Goal: Task Accomplishment & Management: Complete application form

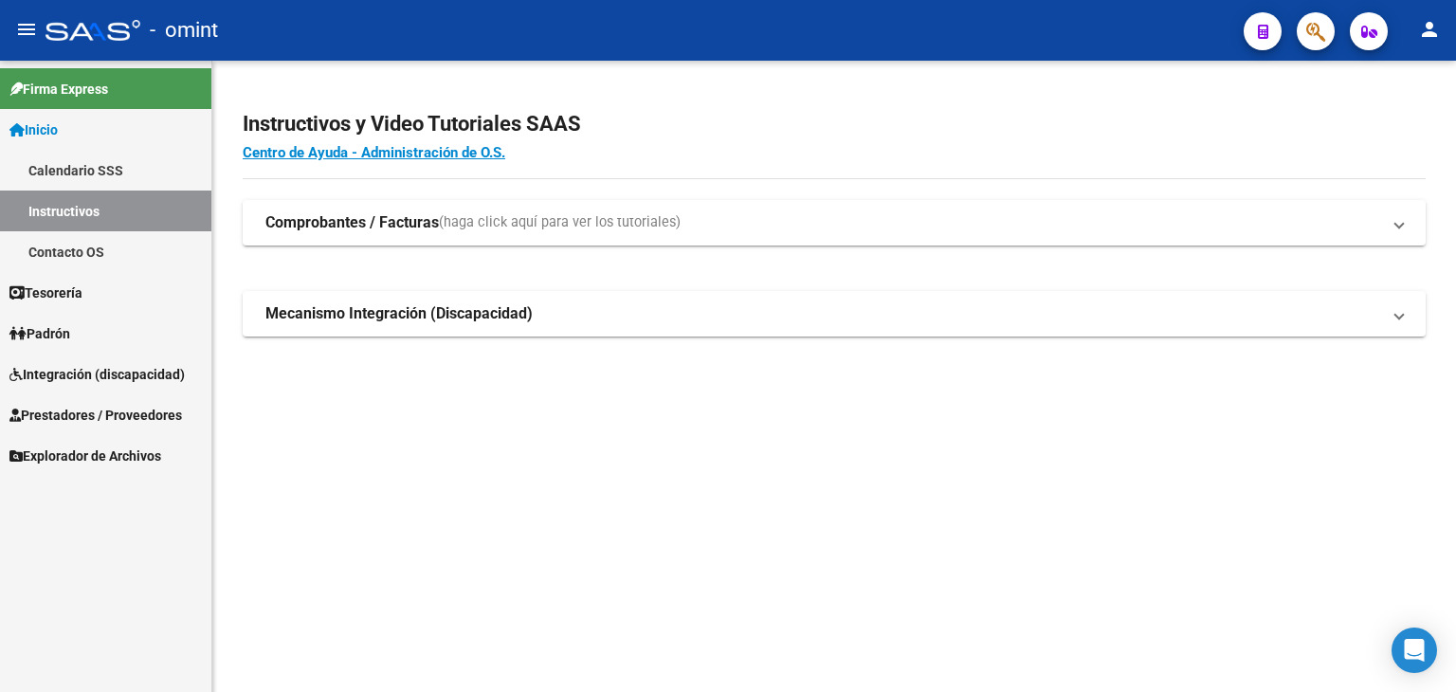
click at [45, 410] on span "Prestadores / Proveedores" at bounding box center [95, 415] width 173 height 21
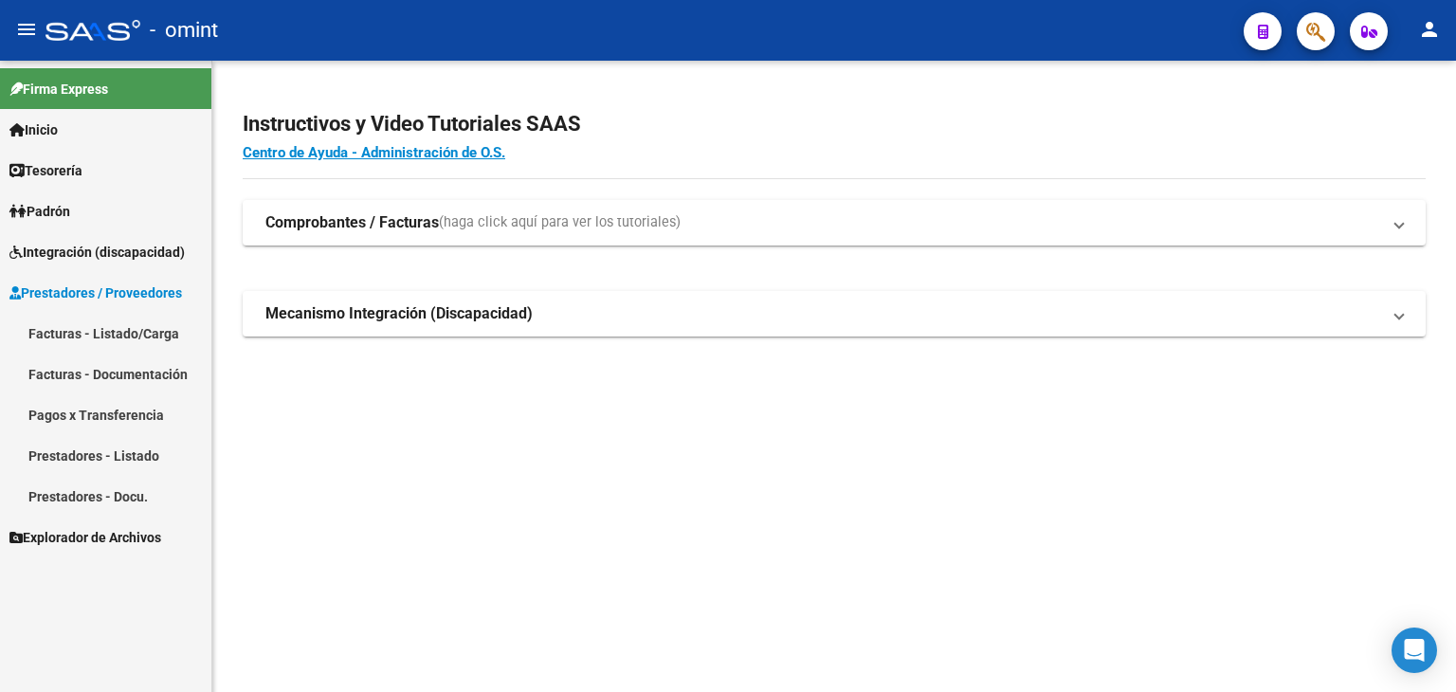
click at [55, 238] on link "Integración (discapacidad)" at bounding box center [105, 251] width 211 height 41
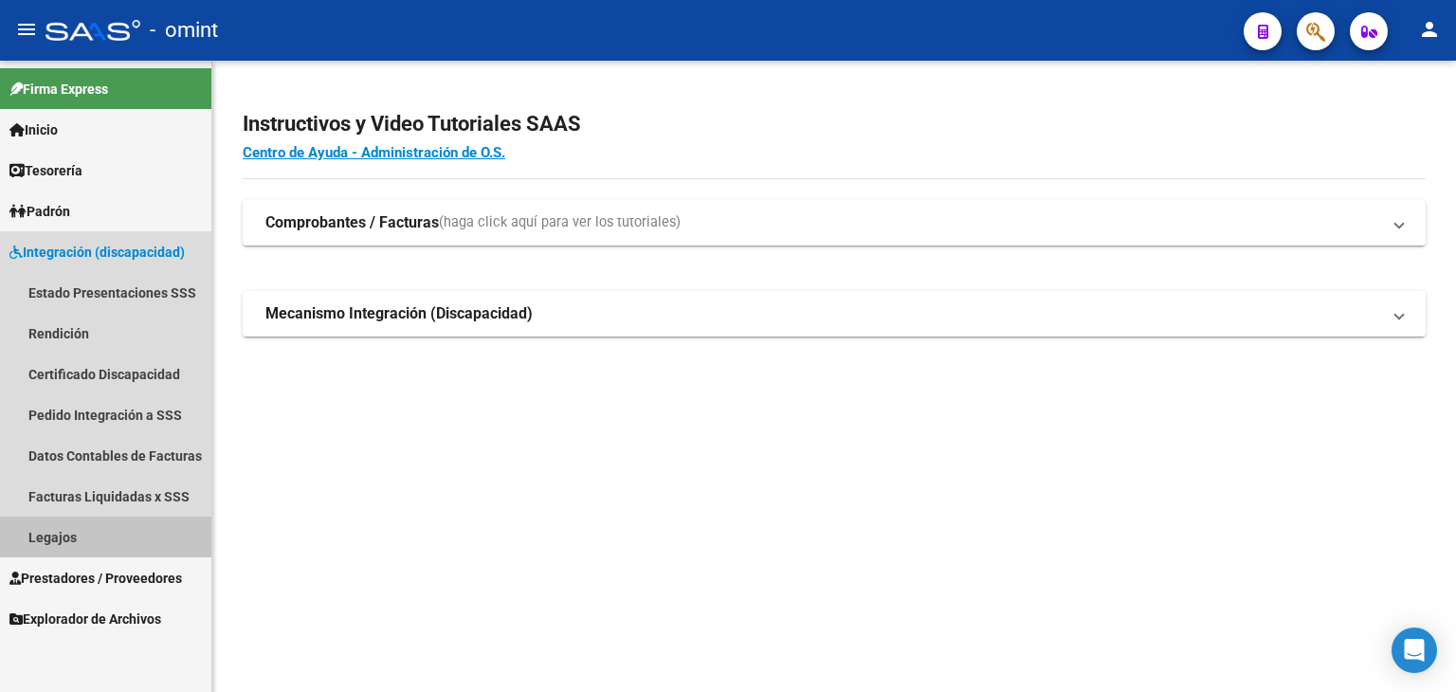
click at [68, 529] on link "Legajos" at bounding box center [105, 537] width 211 height 41
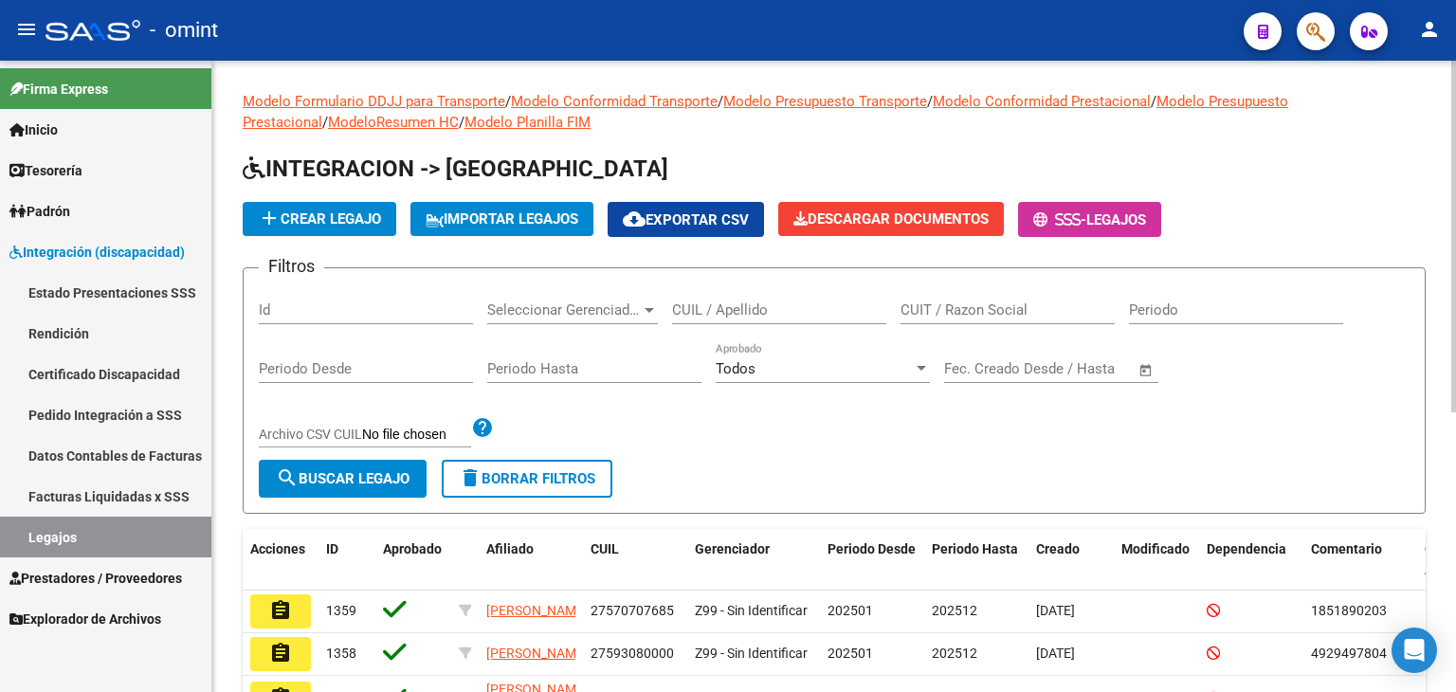
click at [745, 307] on input "CUIL / Apellido" at bounding box center [779, 309] width 214 height 17
paste input "20570865626"
type input "20570865626"
click at [390, 475] on span "search Buscar Legajo" at bounding box center [343, 478] width 134 height 17
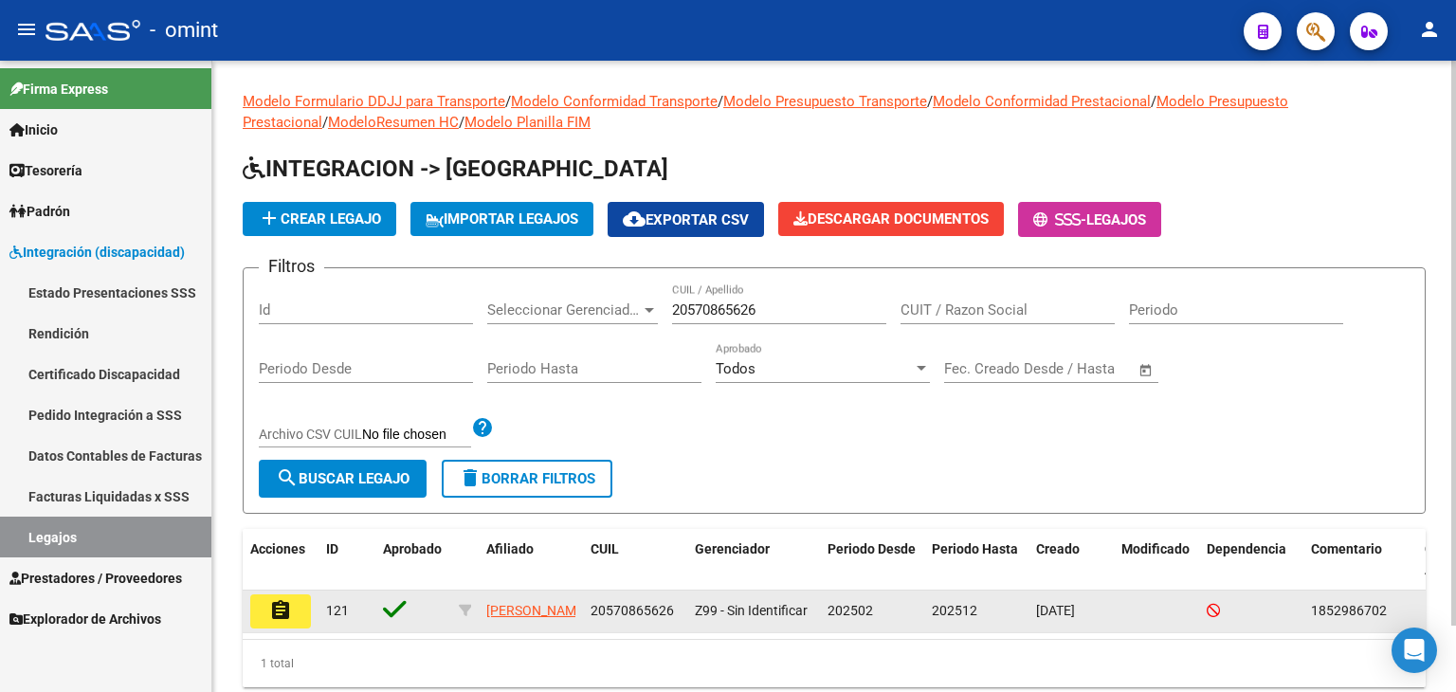
click at [292, 614] on button "assignment" at bounding box center [280, 611] width 61 height 34
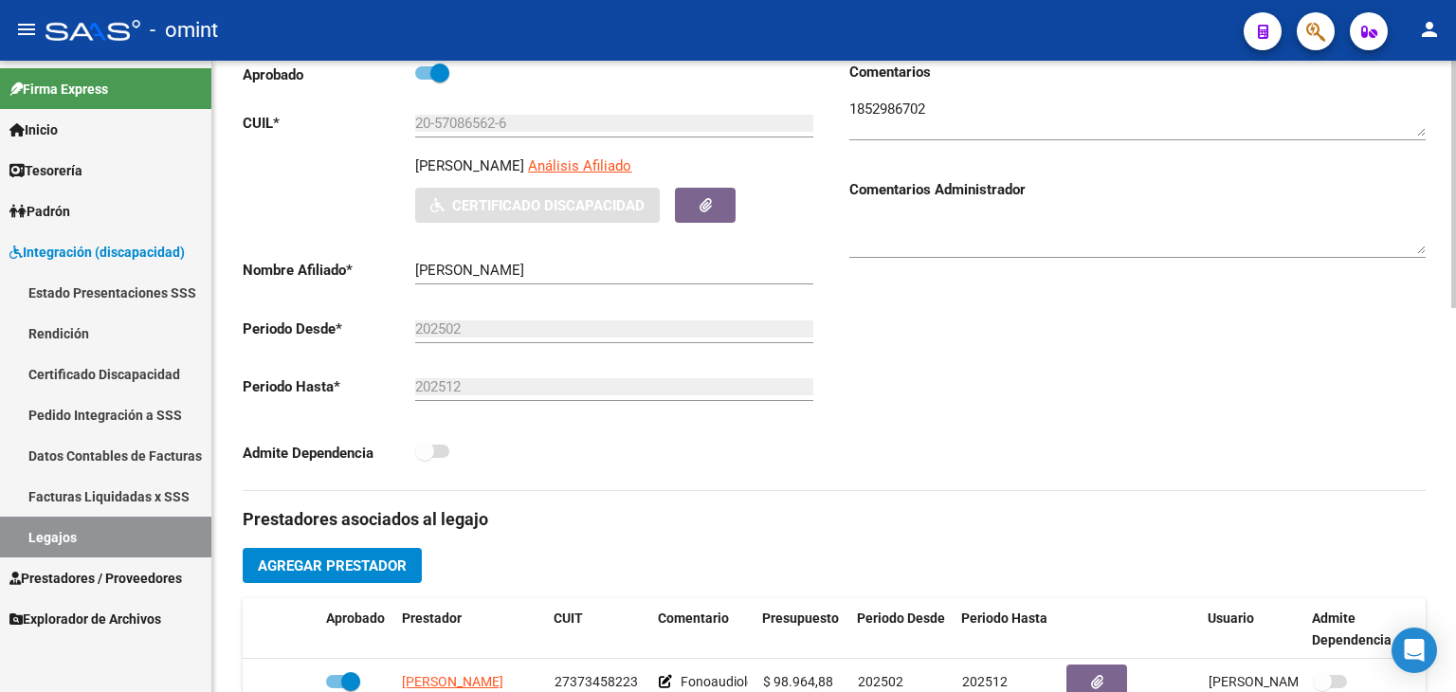
scroll to position [569, 0]
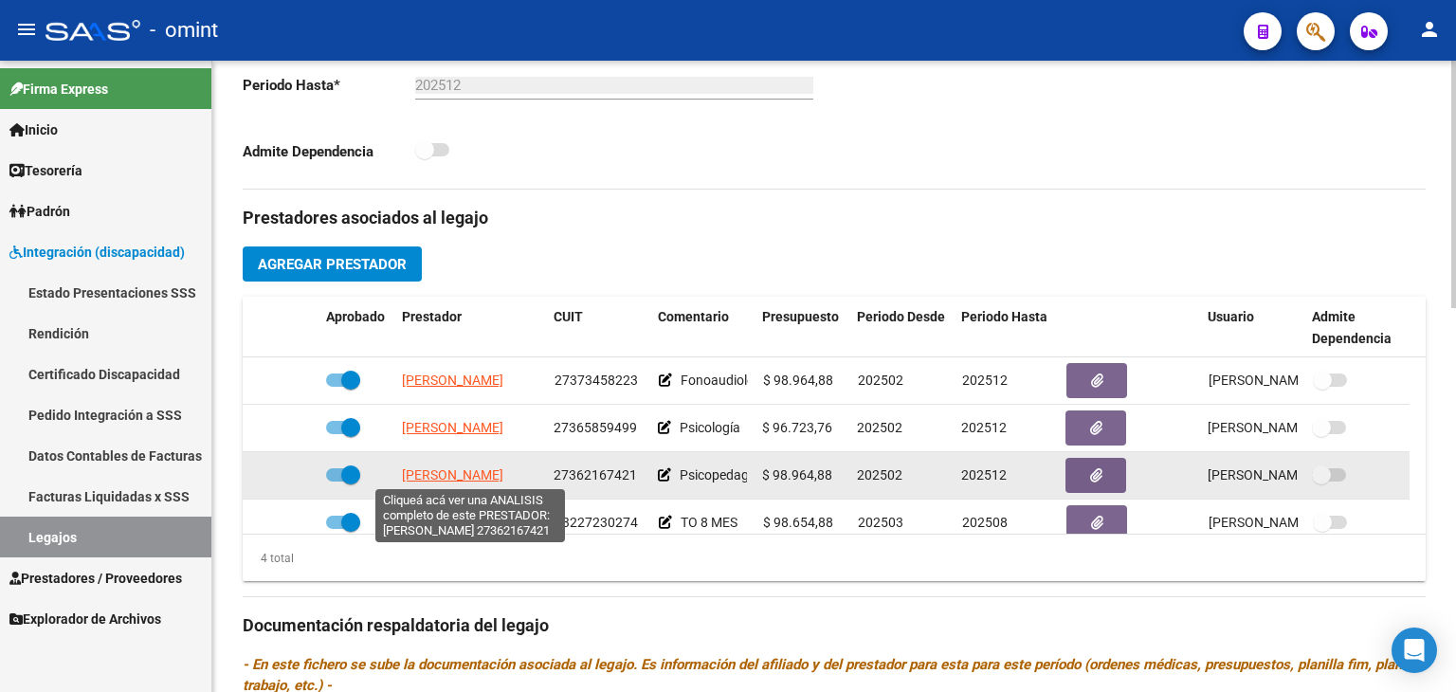
click at [425, 479] on span "[PERSON_NAME]" at bounding box center [452, 474] width 101 height 15
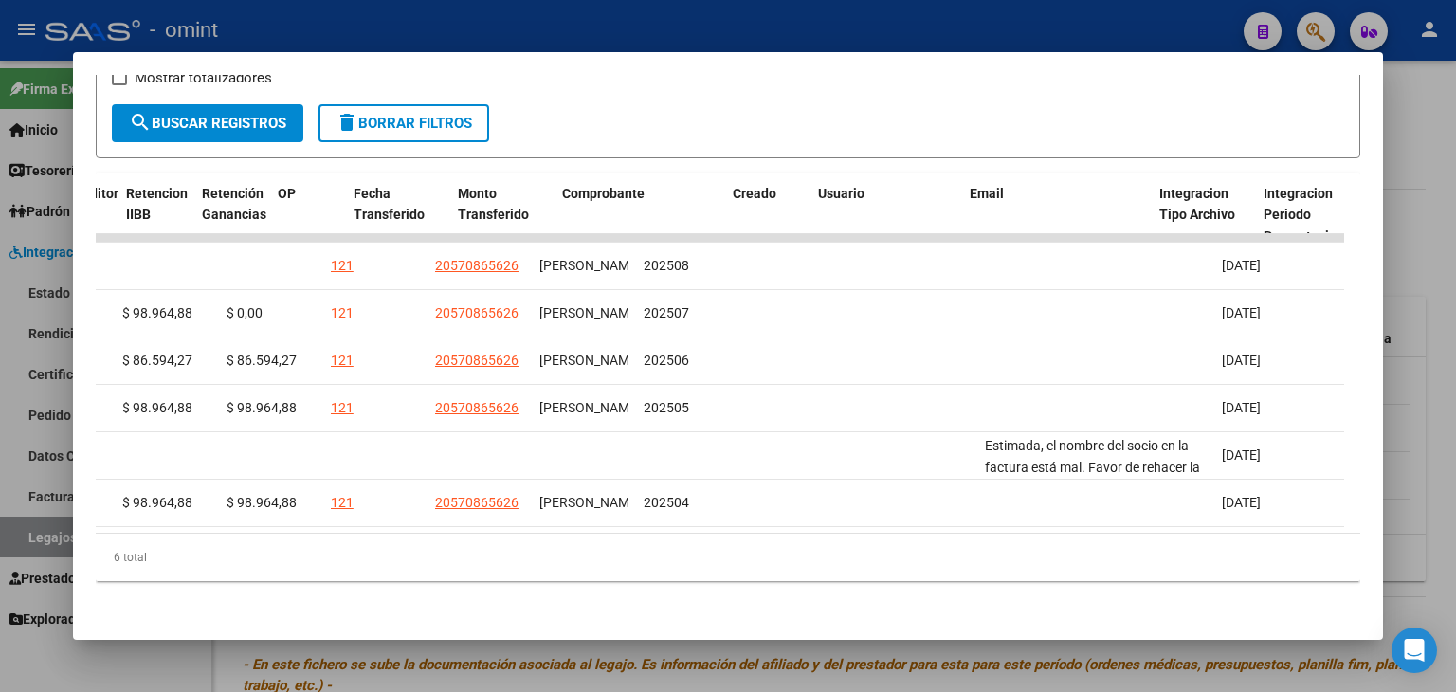
scroll to position [0, 0]
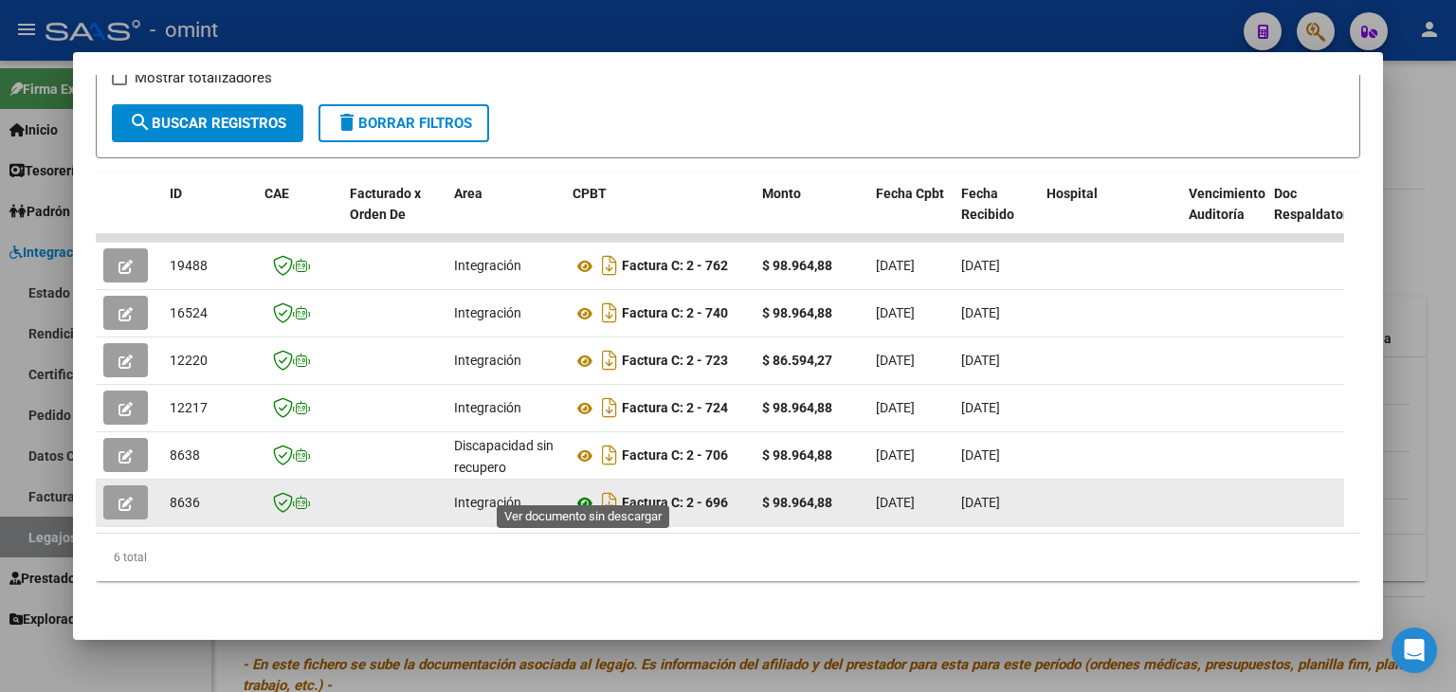
click at [585, 492] on icon at bounding box center [584, 503] width 25 height 23
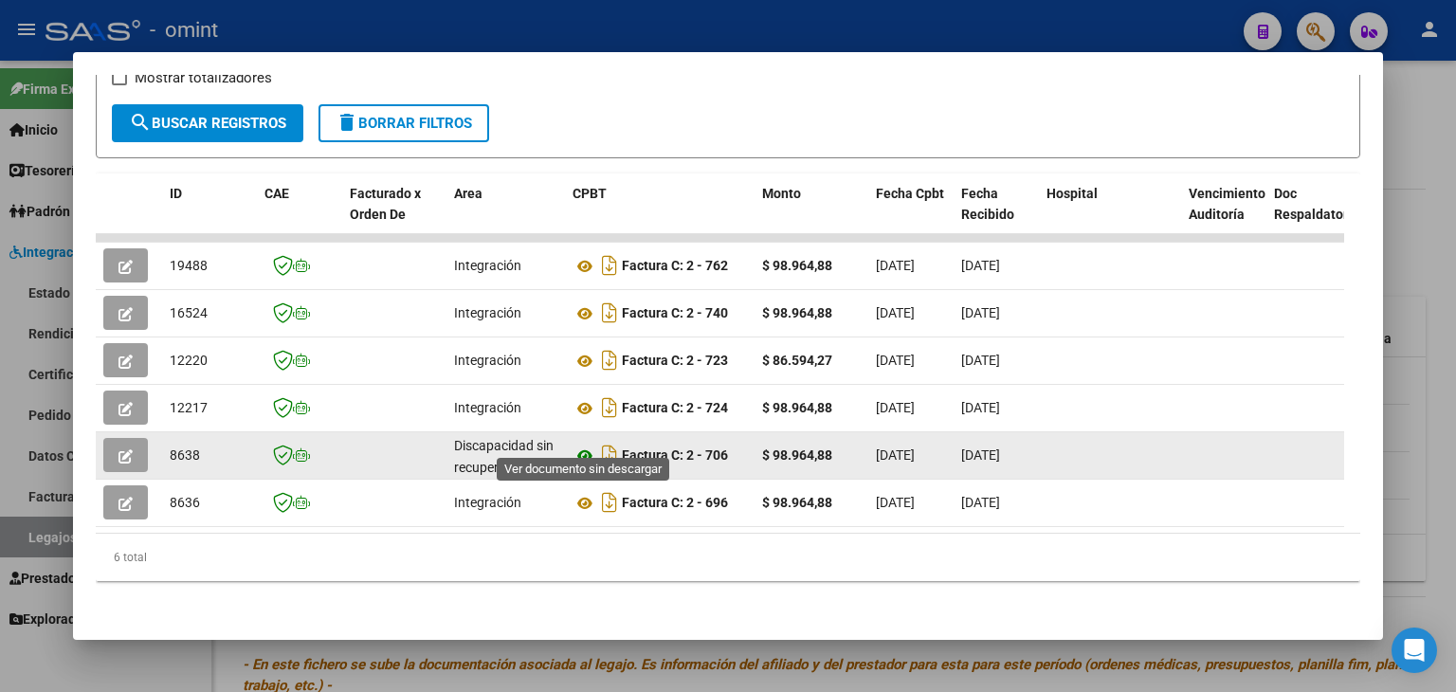
click at [588, 445] on icon at bounding box center [584, 456] width 25 height 23
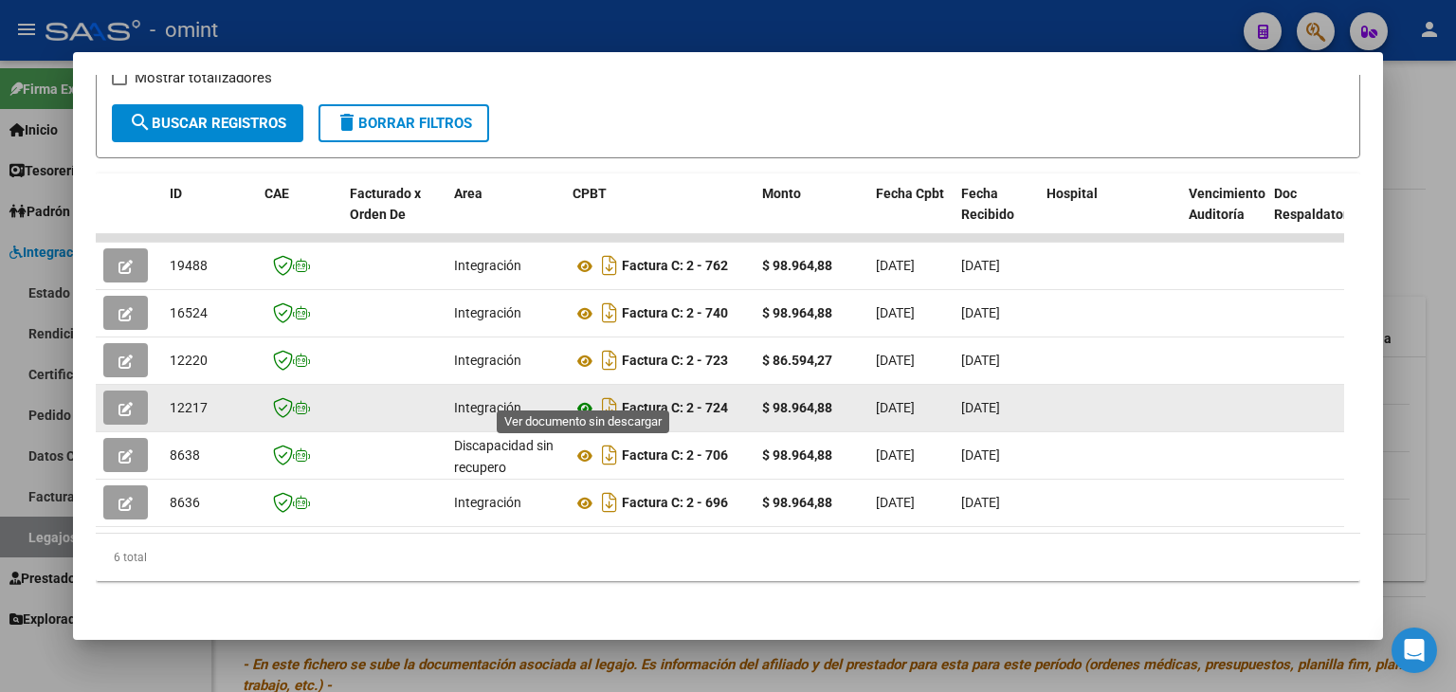
click at [584, 397] on icon at bounding box center [584, 408] width 25 height 23
click at [577, 397] on icon at bounding box center [584, 408] width 25 height 23
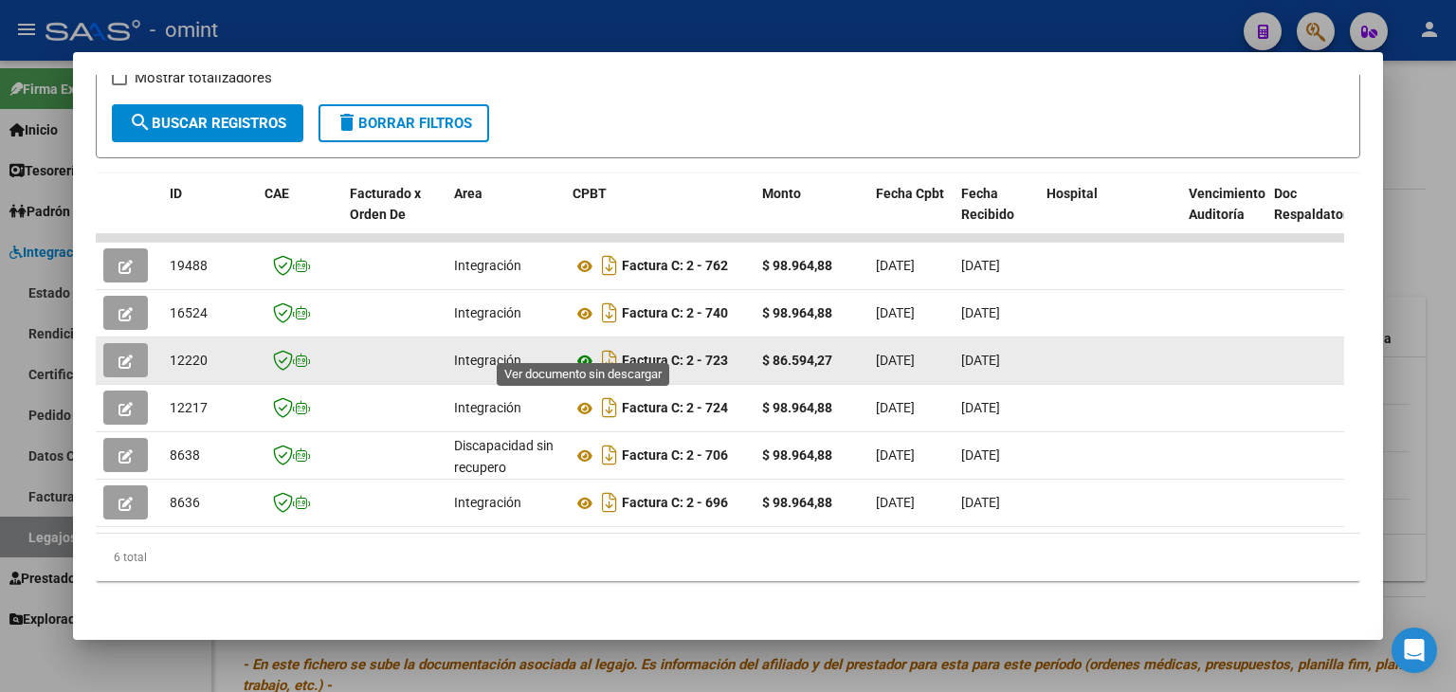
click at [585, 350] on icon at bounding box center [584, 361] width 25 height 23
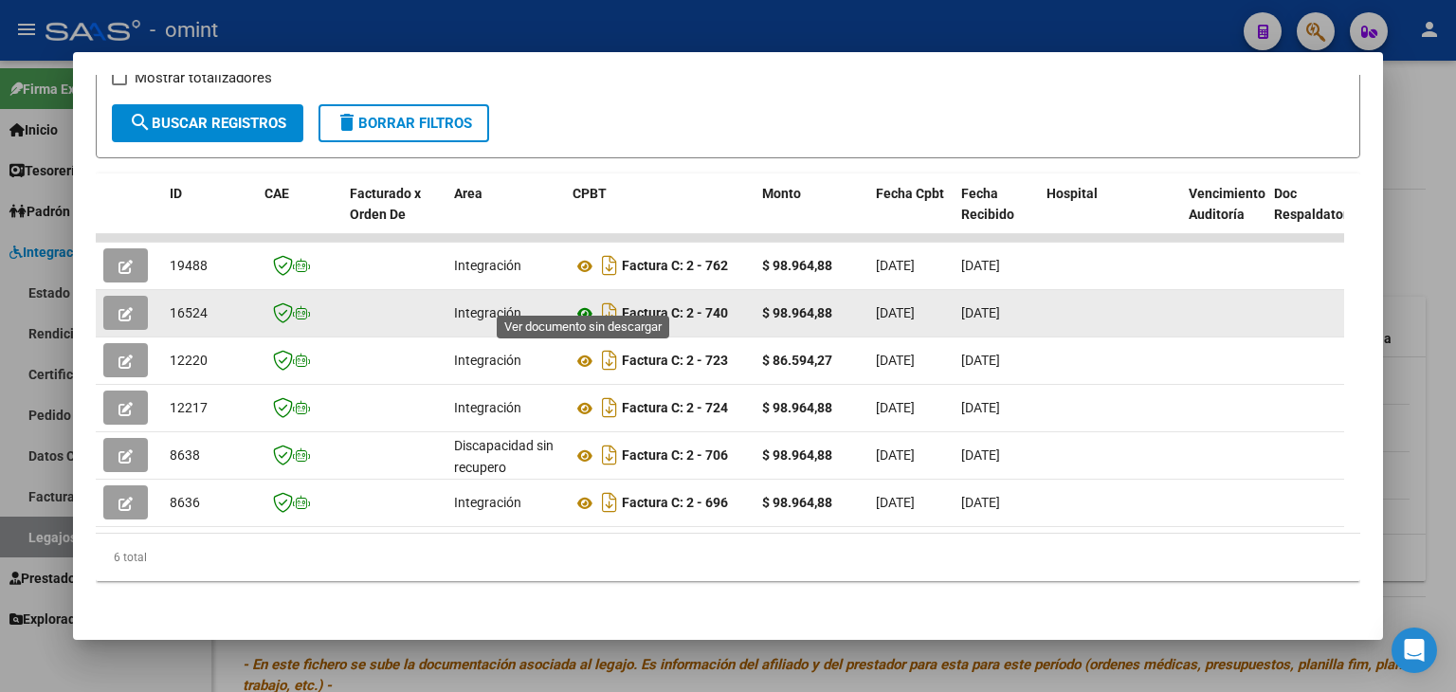
click at [580, 302] on icon at bounding box center [584, 313] width 25 height 23
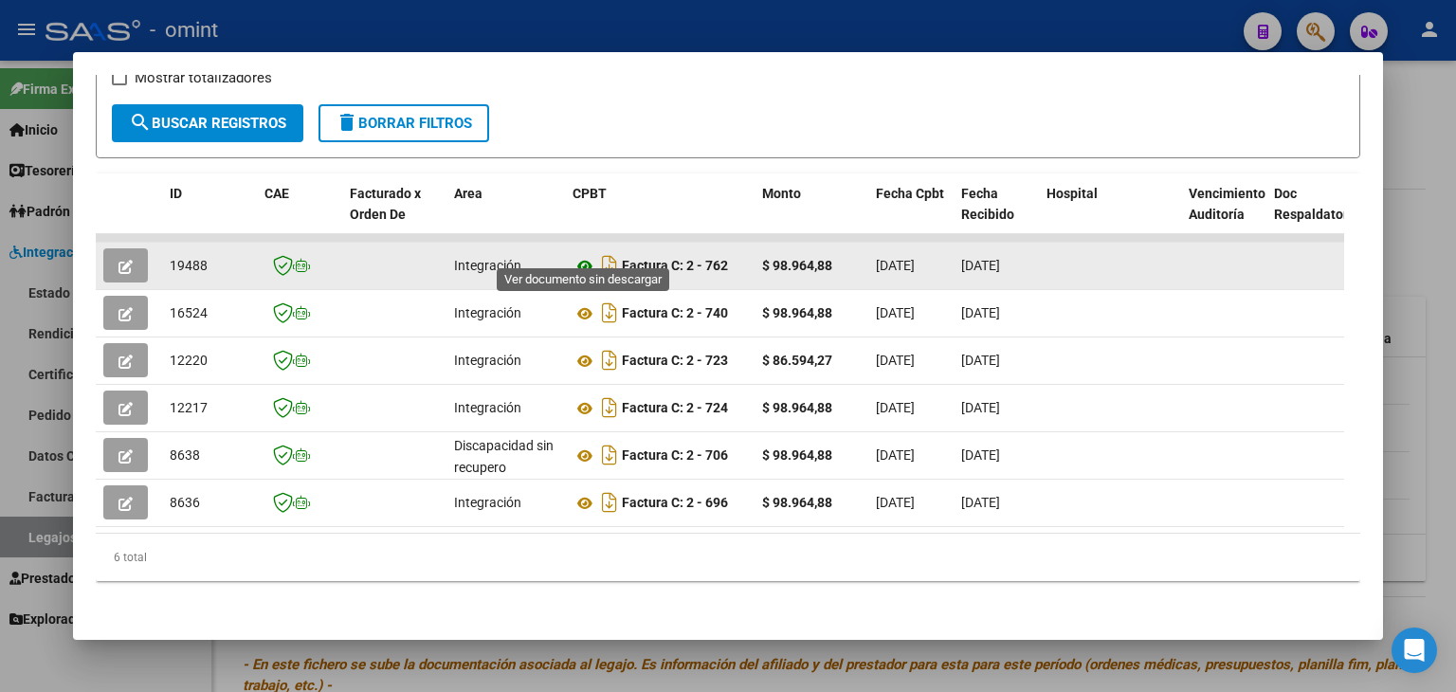
click at [583, 255] on icon at bounding box center [584, 266] width 25 height 23
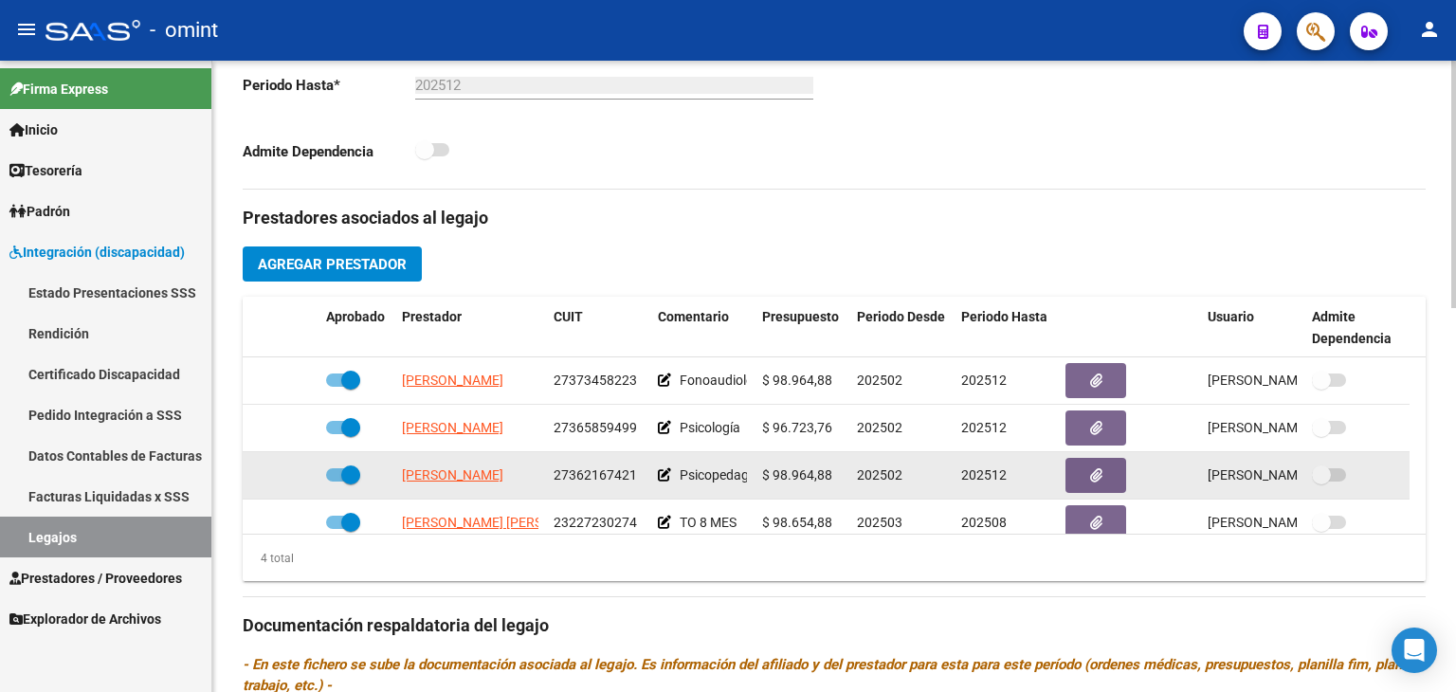
click at [573, 472] on span "27362167421" at bounding box center [595, 474] width 83 height 15
copy span "27362167421"
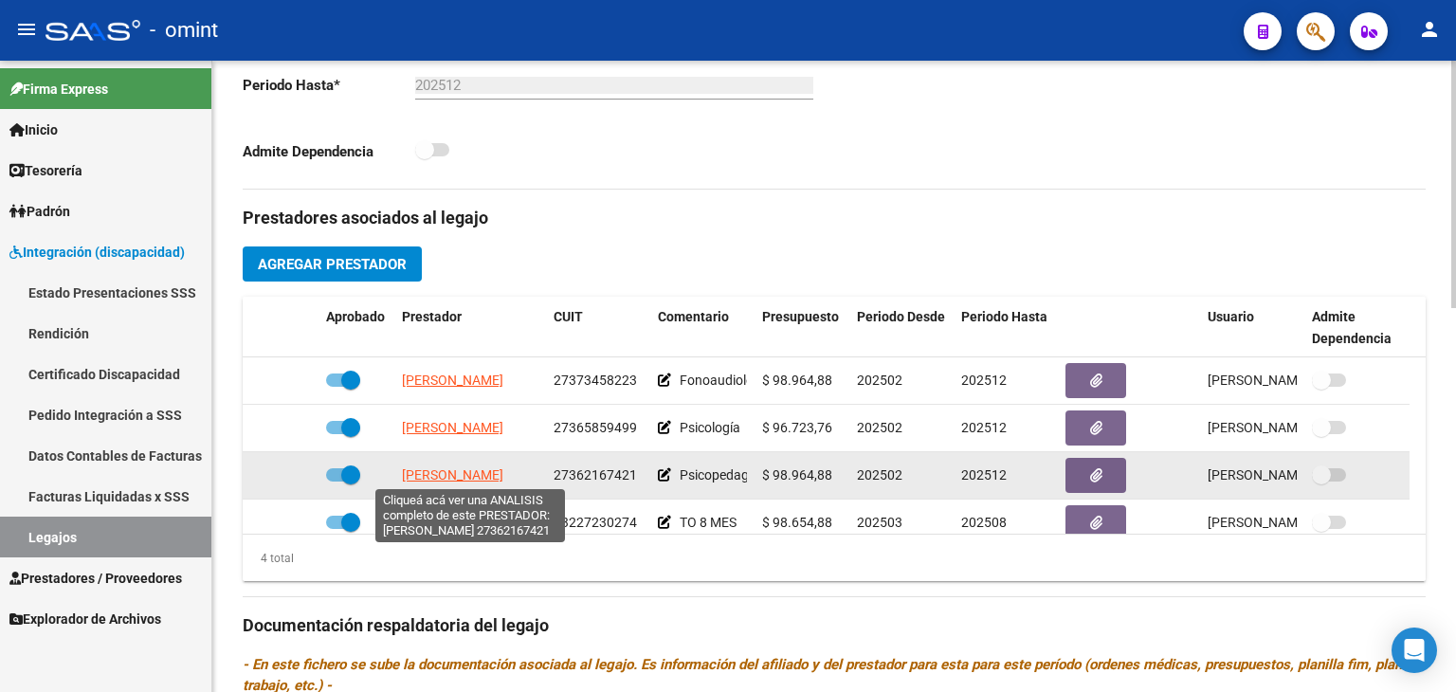
click at [486, 479] on span "[PERSON_NAME]" at bounding box center [452, 474] width 101 height 15
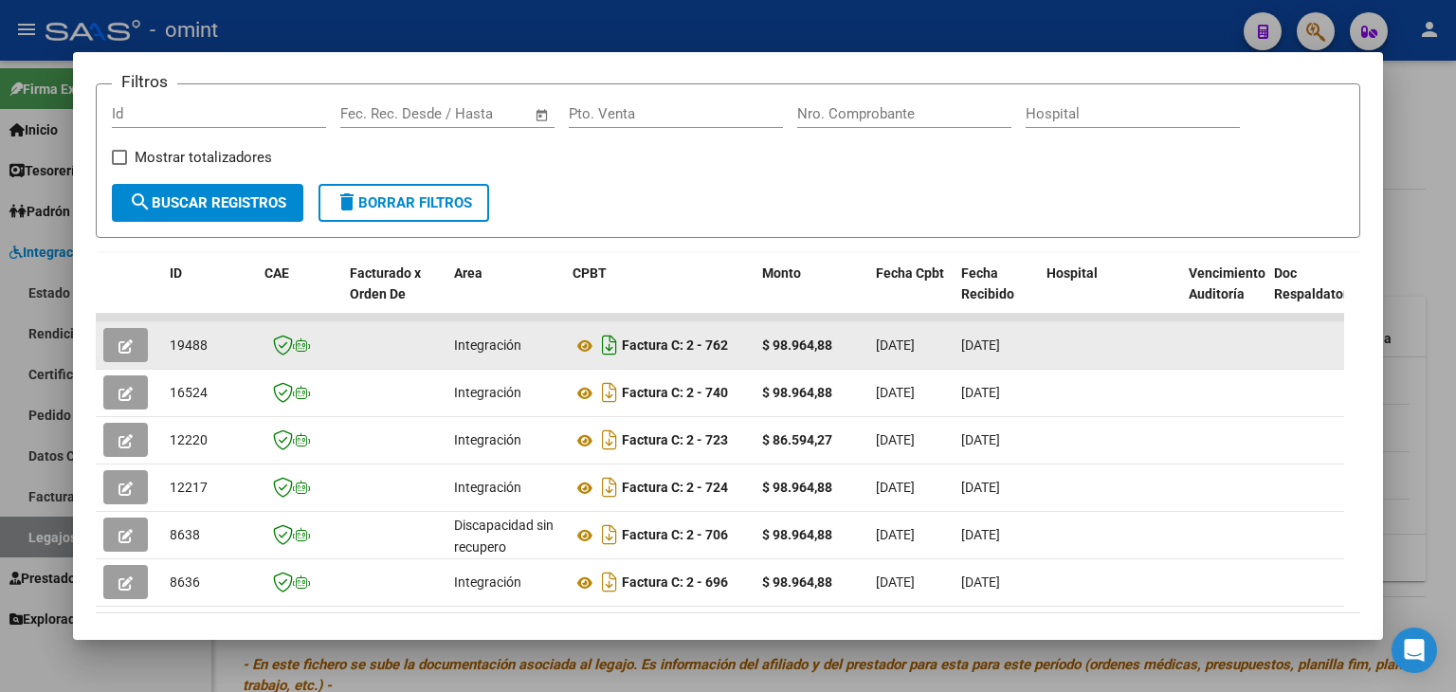
scroll to position [83, 0]
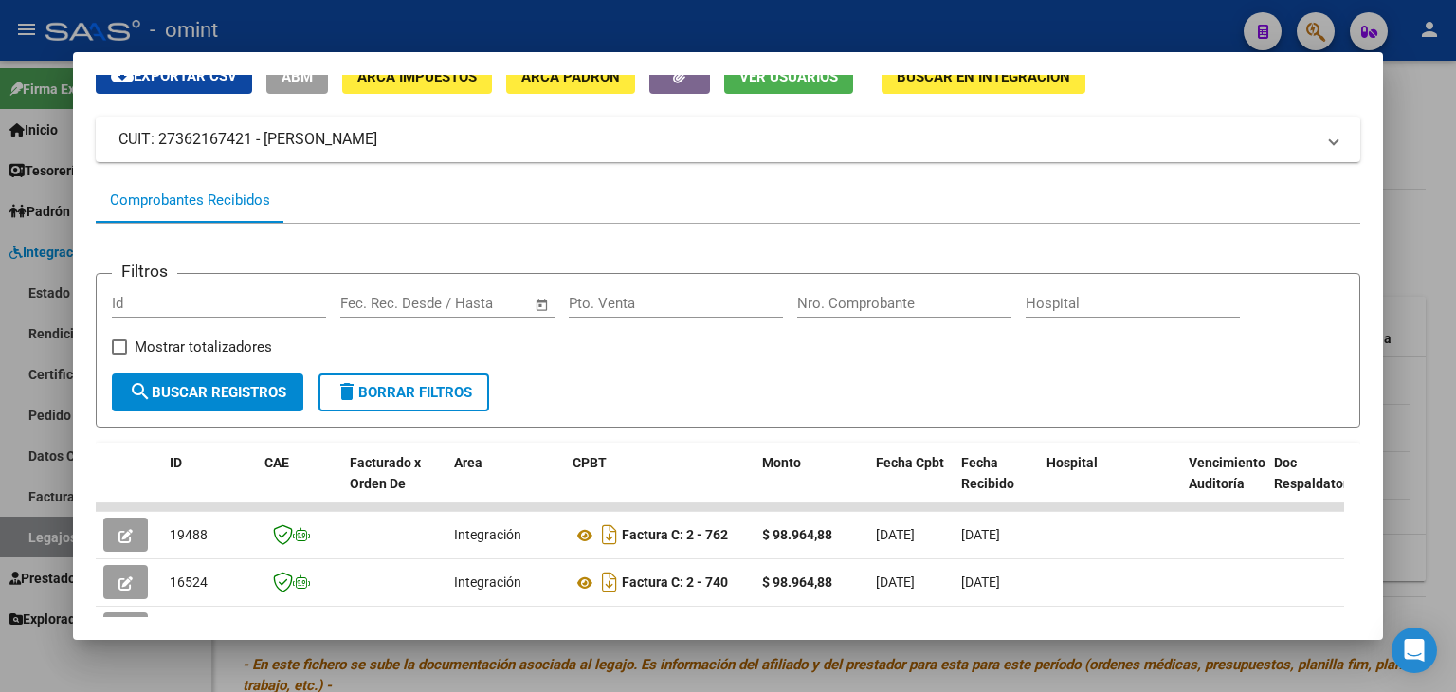
click at [678, 191] on div "Comprobantes Recibidos" at bounding box center [728, 199] width 1264 height 45
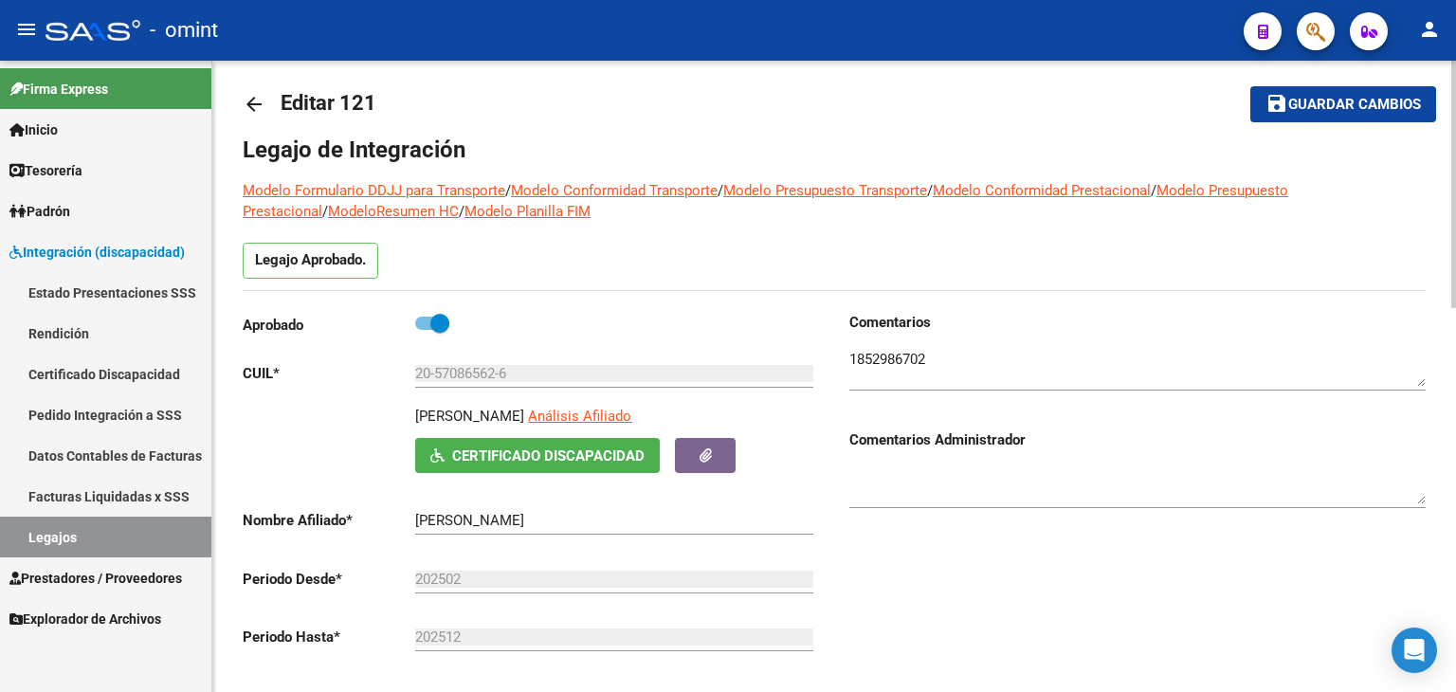
scroll to position [0, 0]
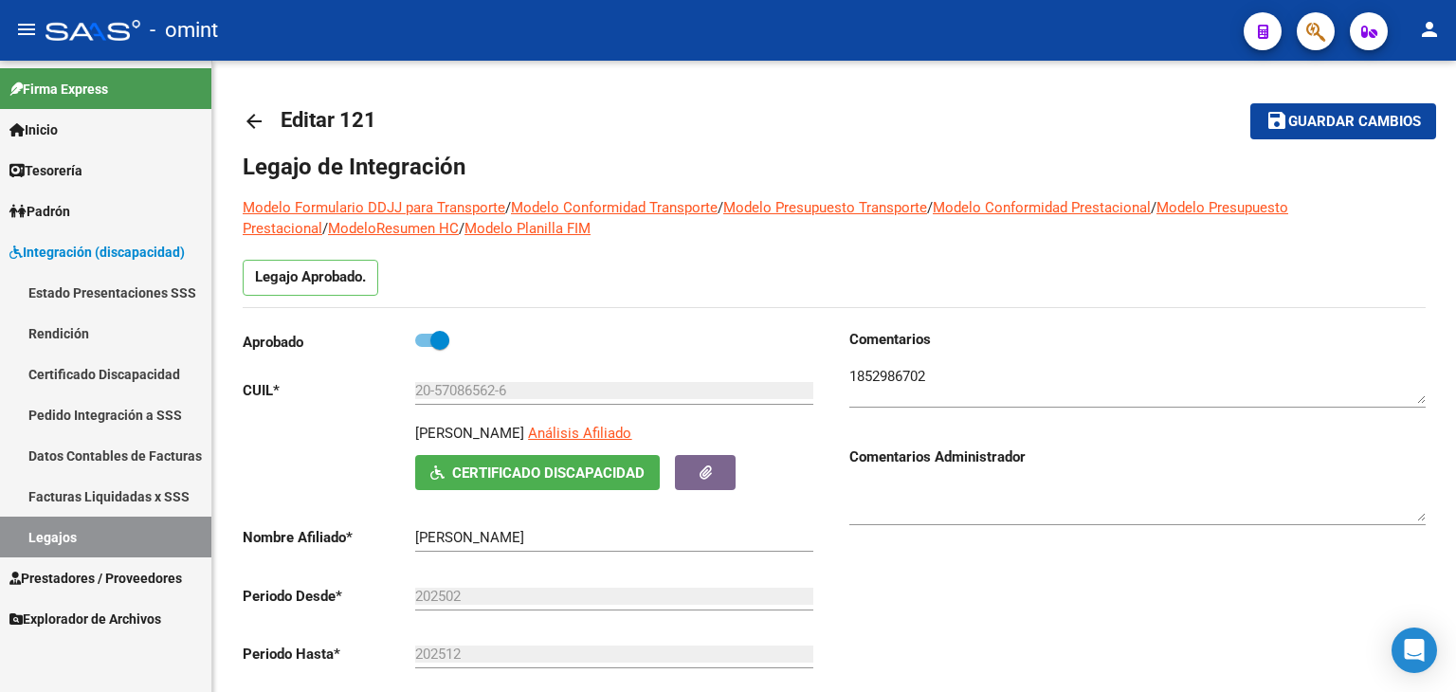
click at [72, 543] on link "Legajos" at bounding box center [105, 537] width 211 height 41
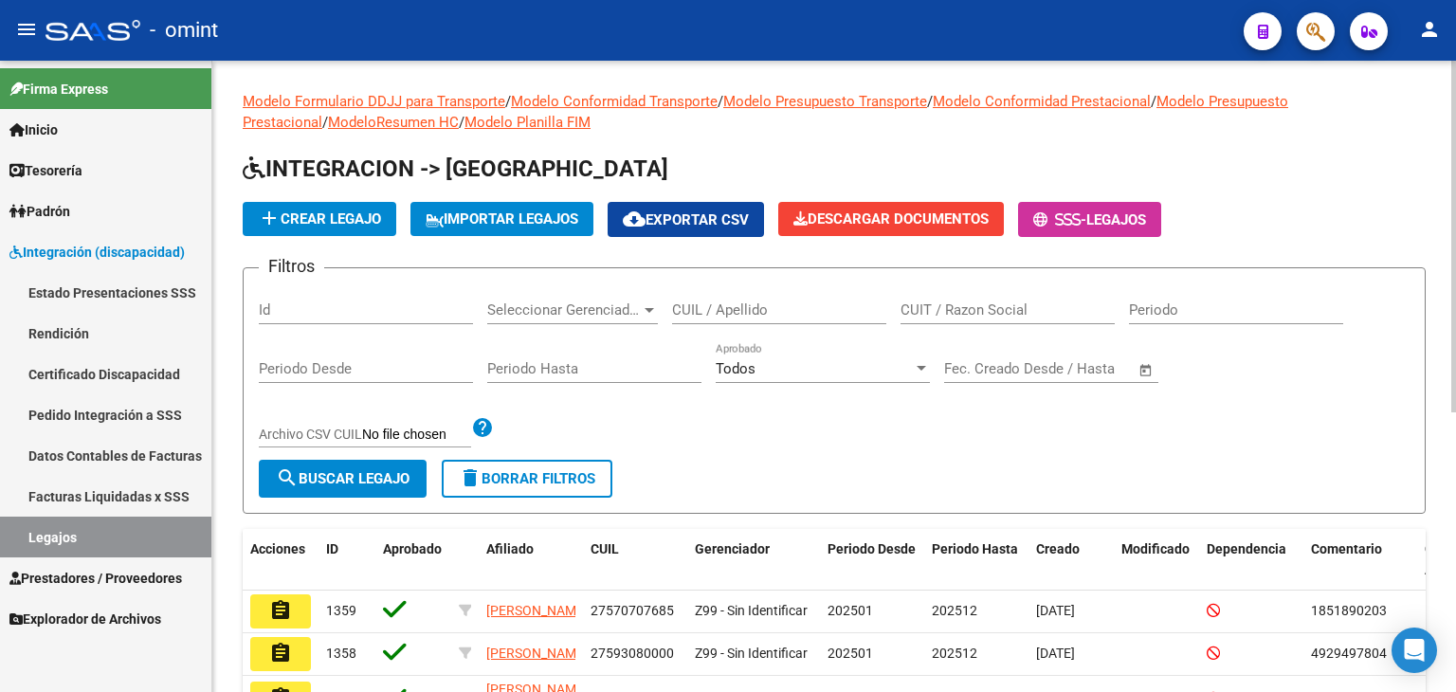
click at [728, 310] on input "CUIL / Apellido" at bounding box center [779, 309] width 214 height 17
paste input "23-50247547-9"
type input "23502475479"
click at [293, 487] on button "search Buscar Legajo" at bounding box center [343, 479] width 168 height 38
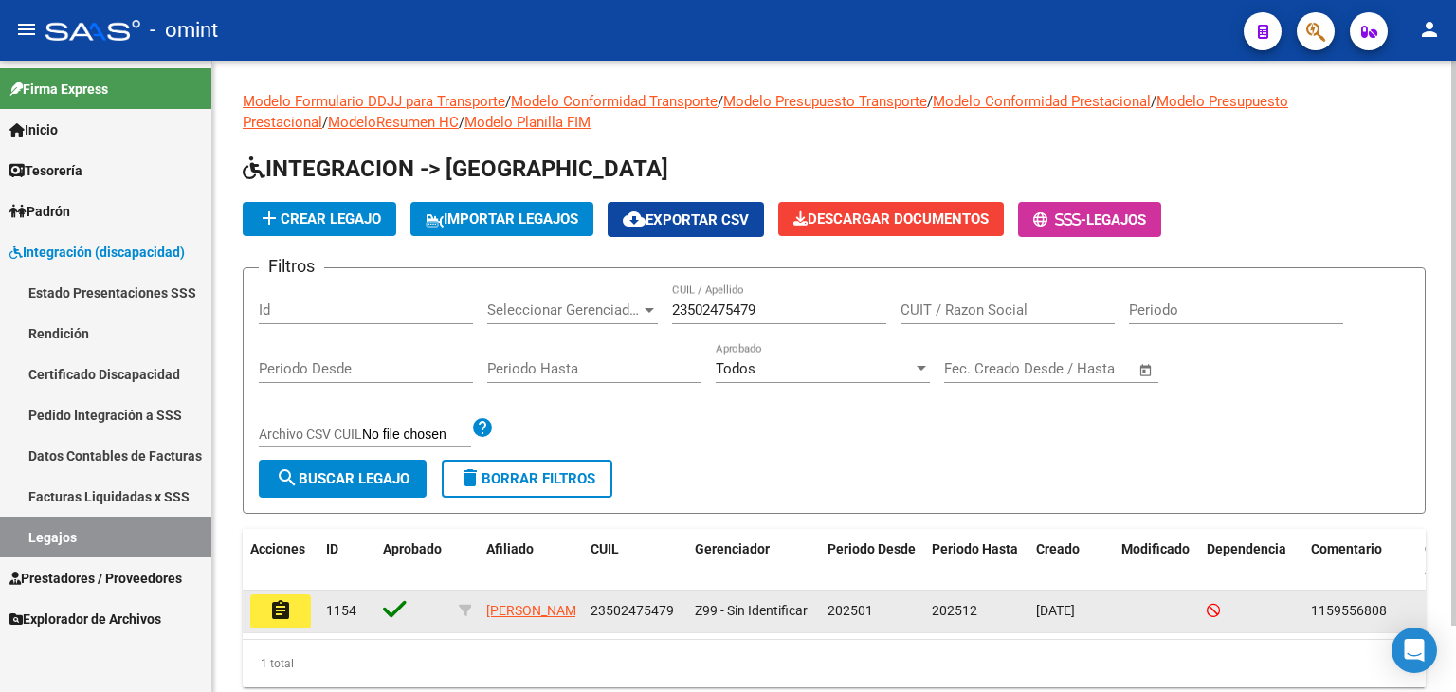
click at [288, 611] on mat-icon "assignment" at bounding box center [280, 610] width 23 height 23
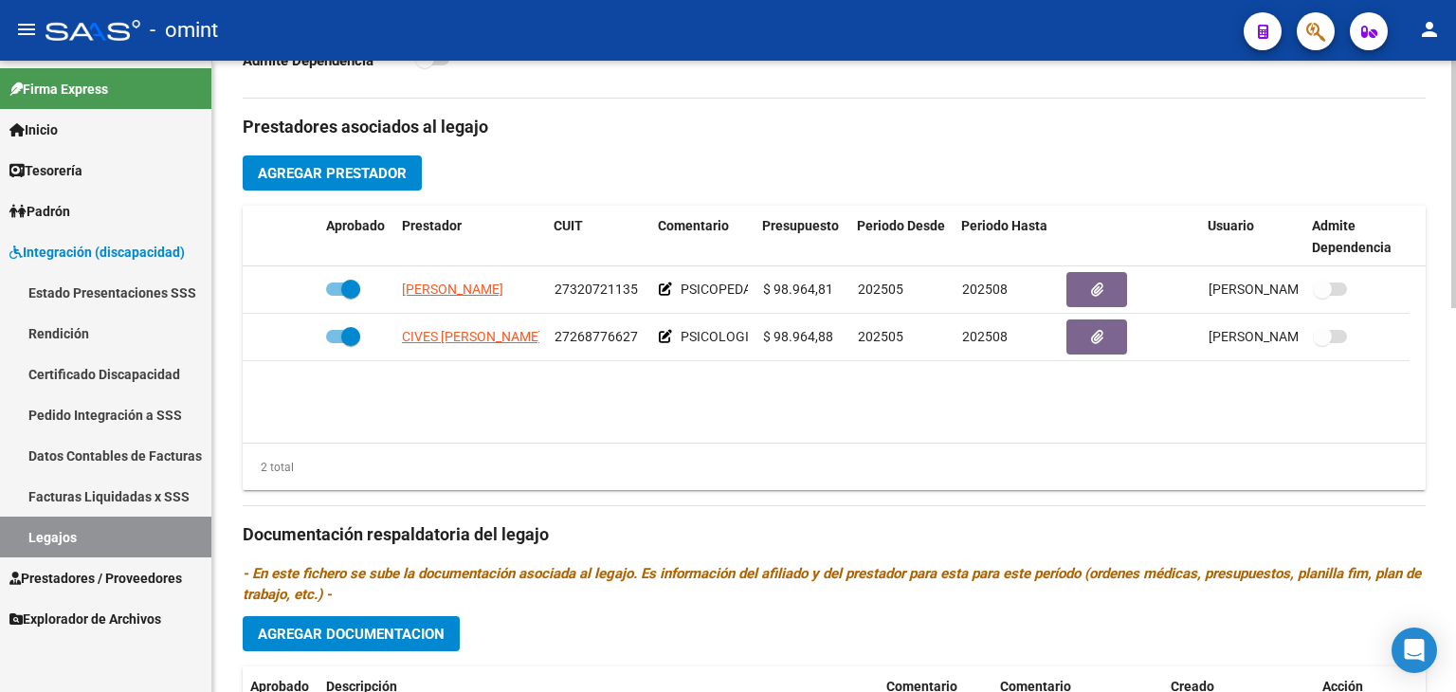
scroll to position [663, 0]
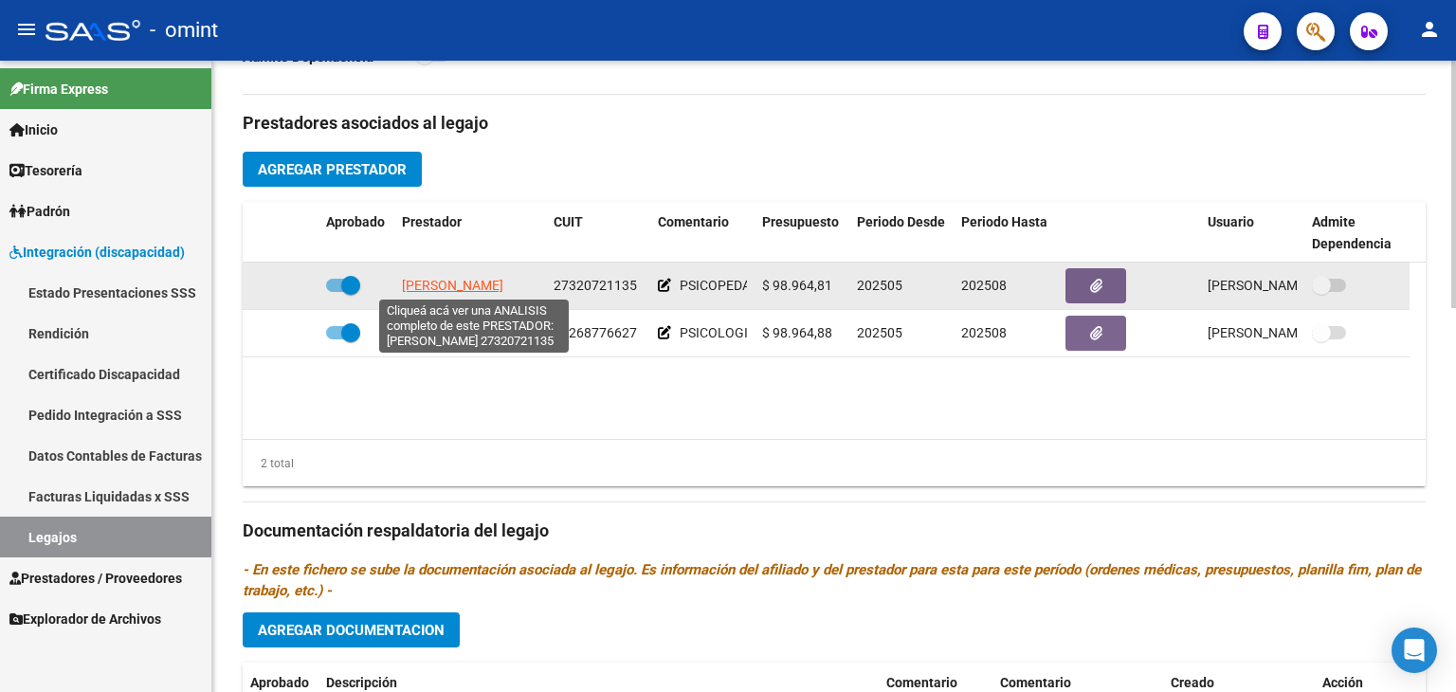
click at [448, 282] on span "[PERSON_NAME]" at bounding box center [452, 285] width 101 height 15
type textarea "27320721135"
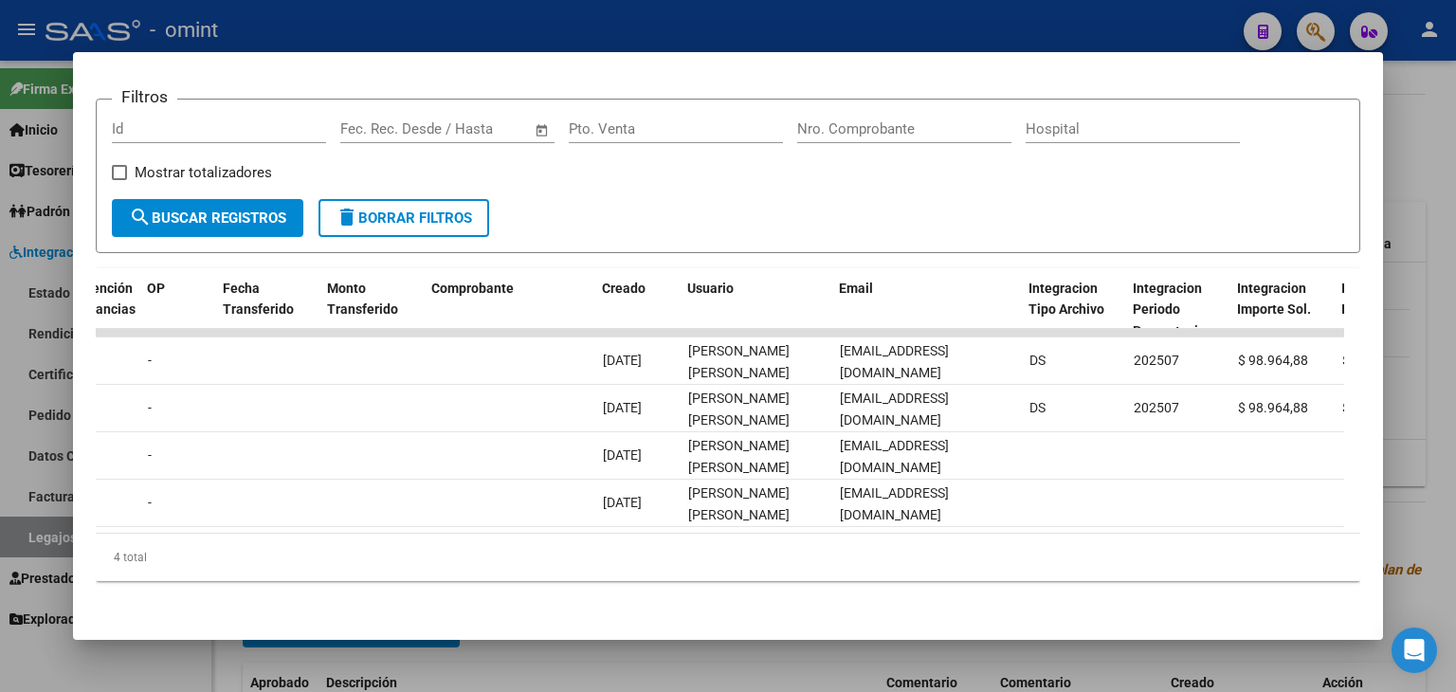
scroll to position [0, 0]
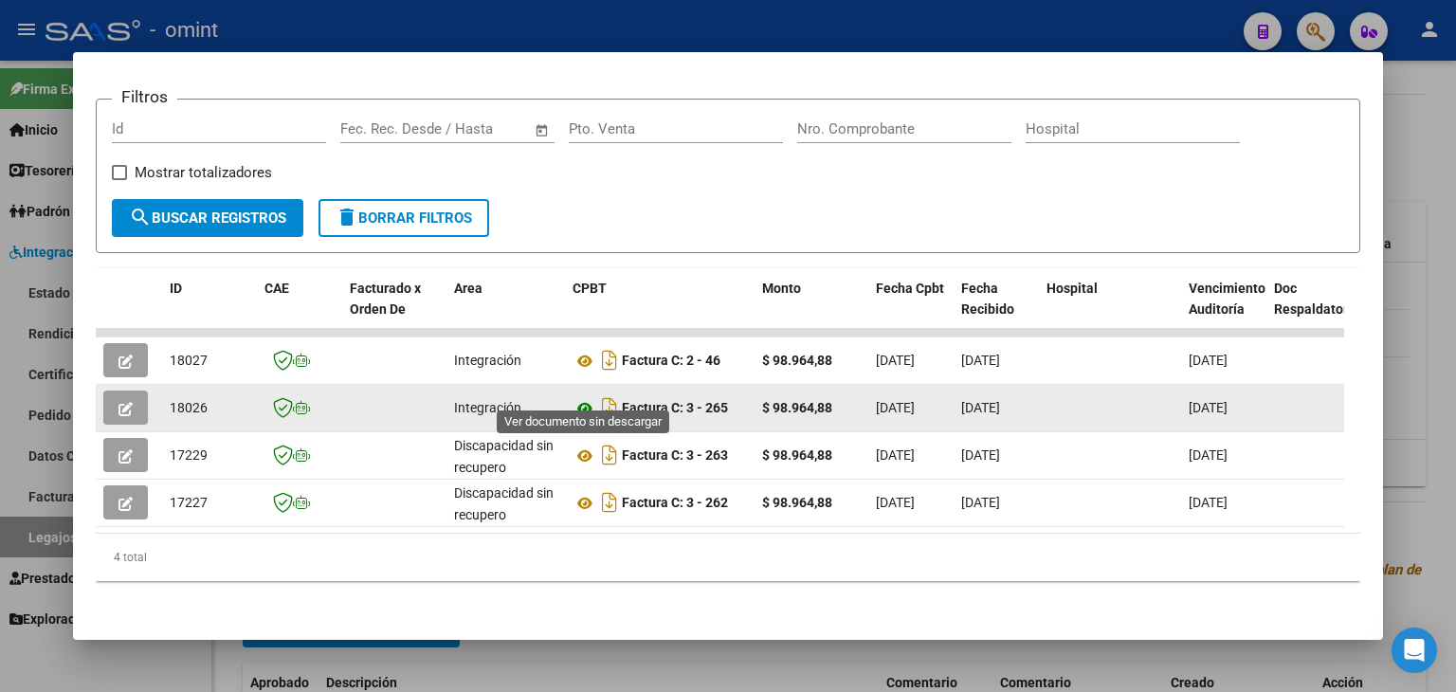
click at [579, 397] on icon at bounding box center [584, 408] width 25 height 23
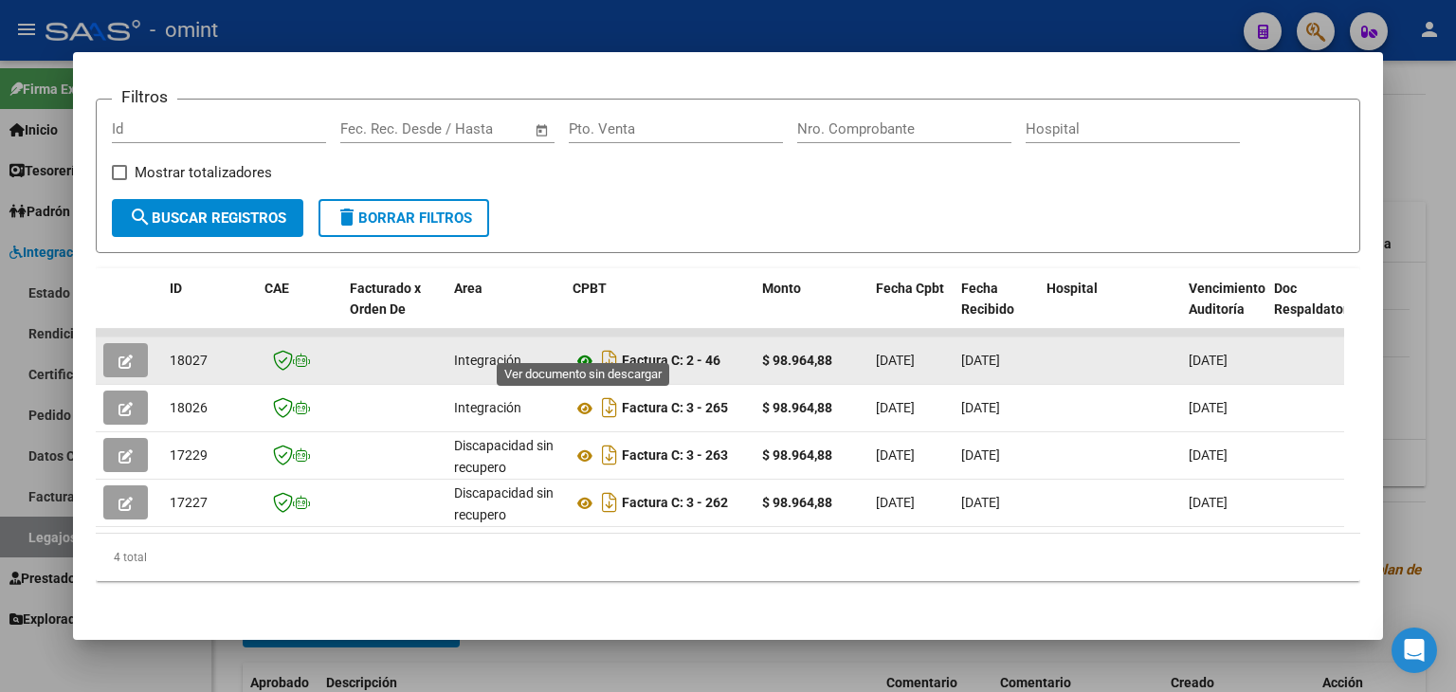
click at [584, 350] on icon at bounding box center [584, 361] width 25 height 23
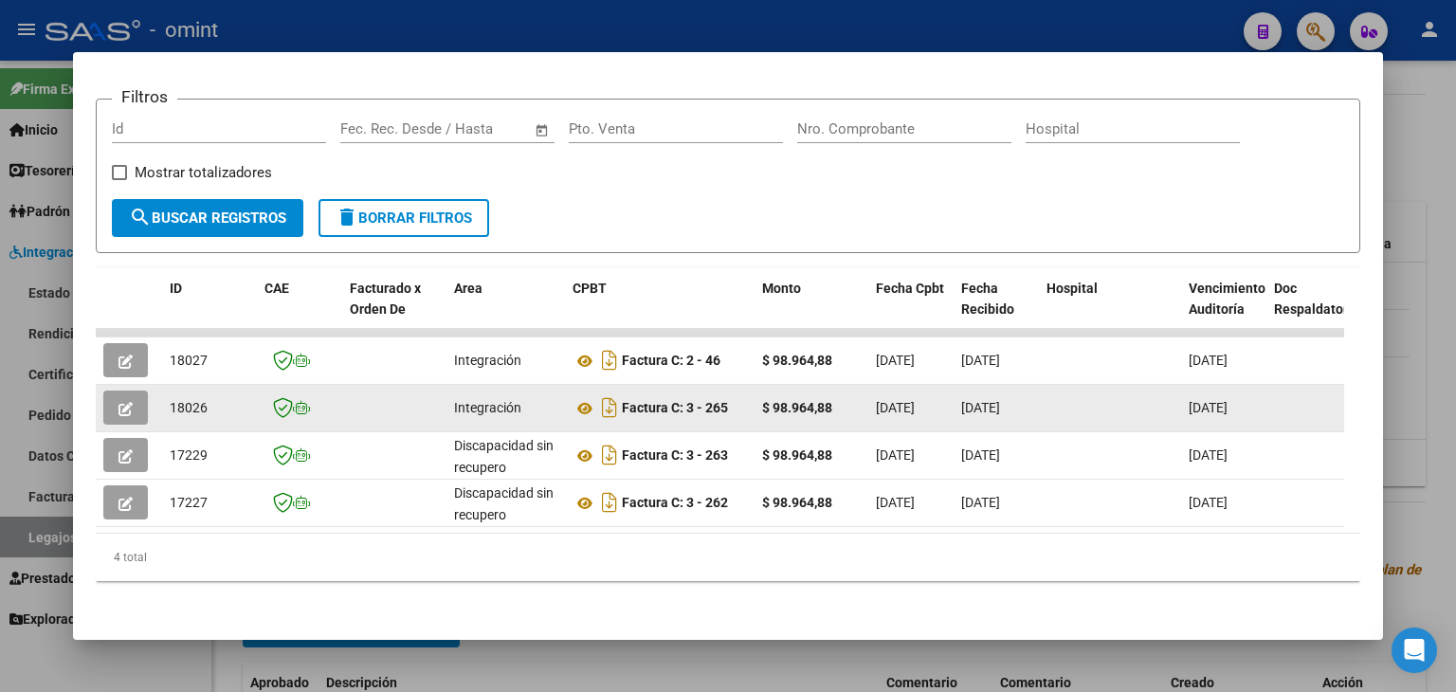
click at [123, 402] on icon "button" at bounding box center [125, 409] width 14 height 14
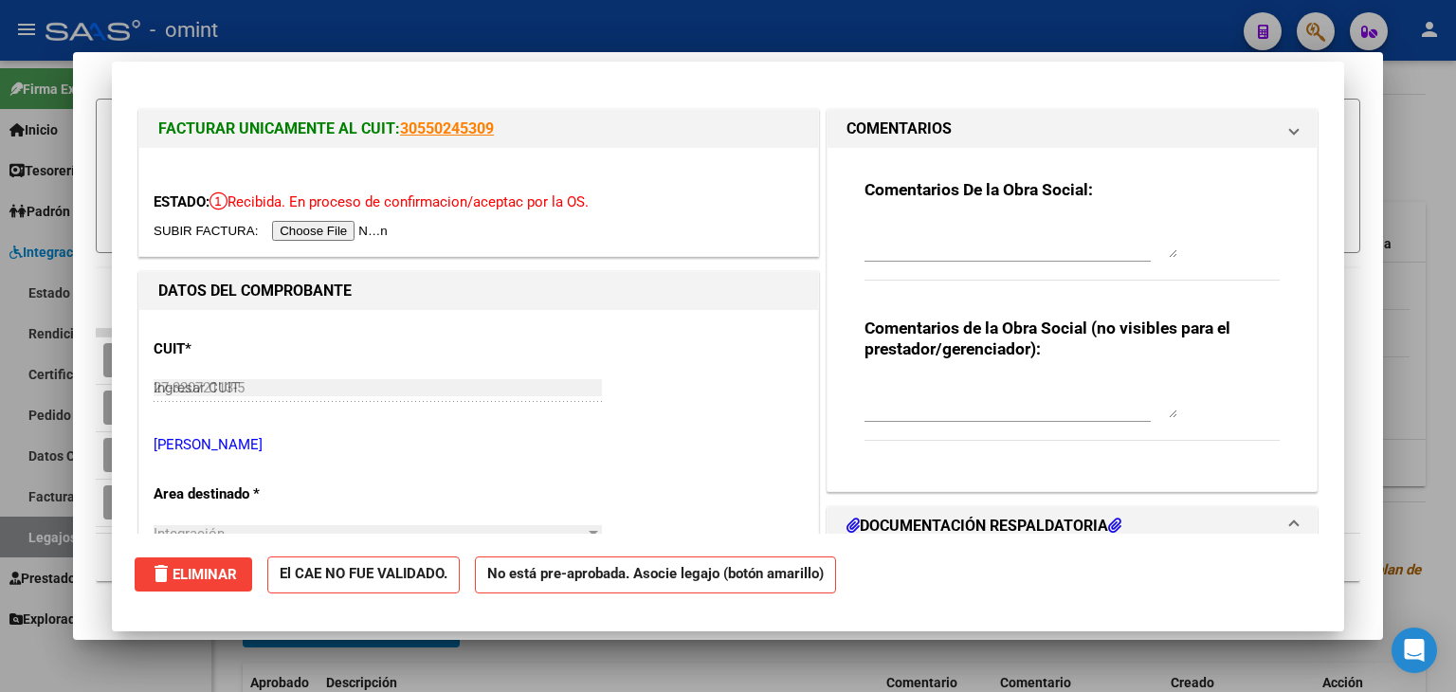
type input "$ 0,00"
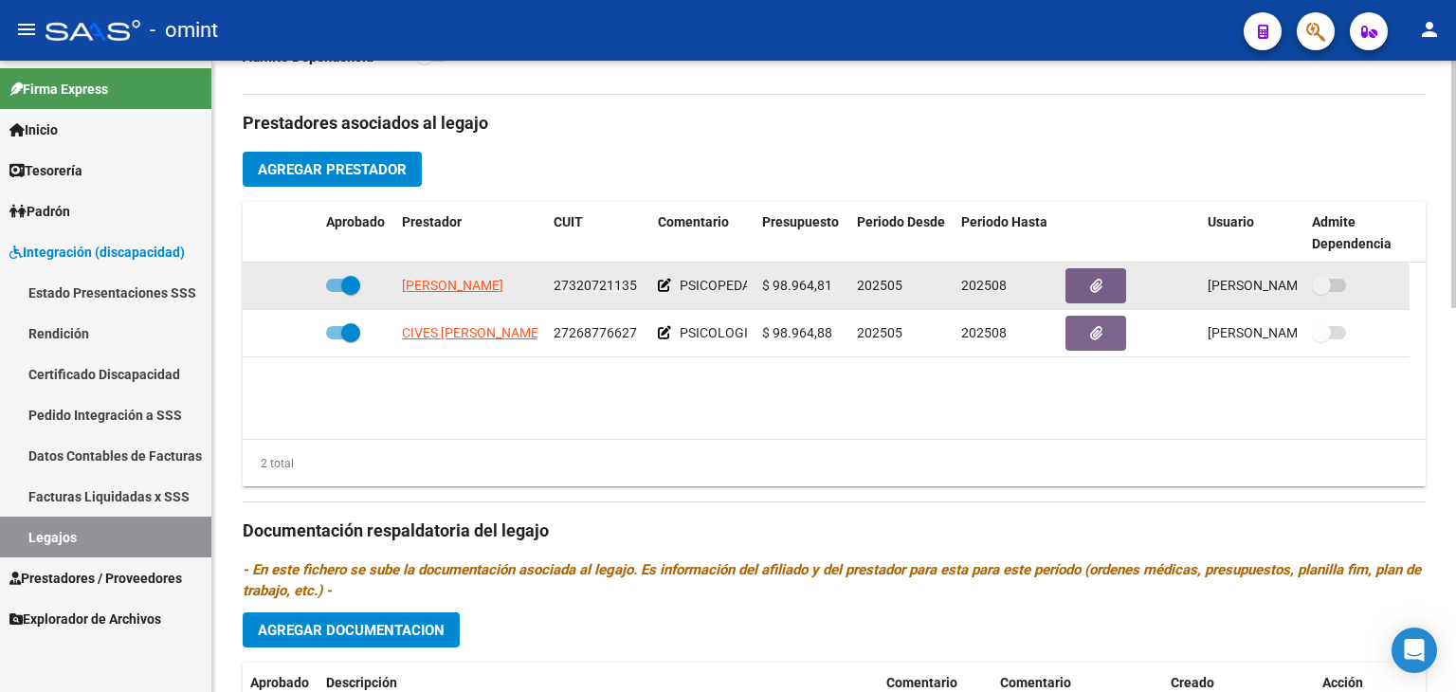
click at [456, 289] on span "[PERSON_NAME]" at bounding box center [452, 285] width 101 height 15
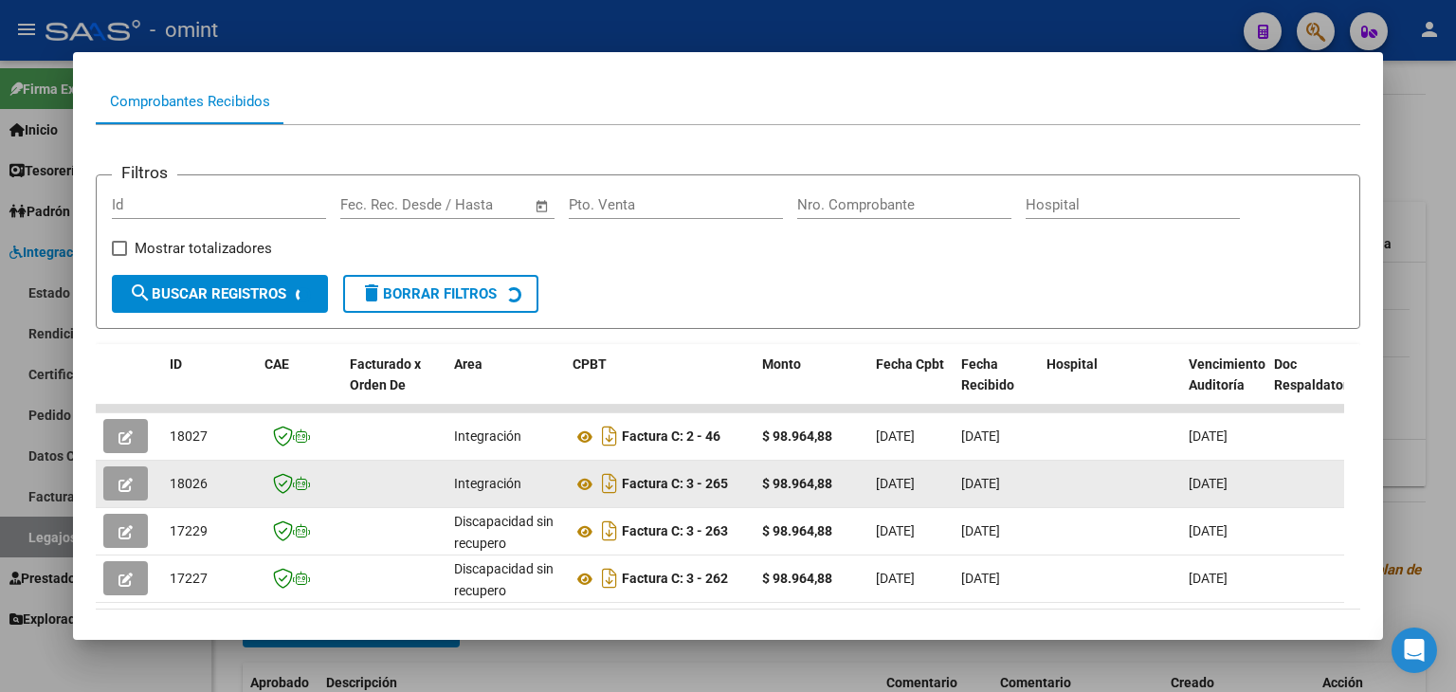
scroll to position [273, 0]
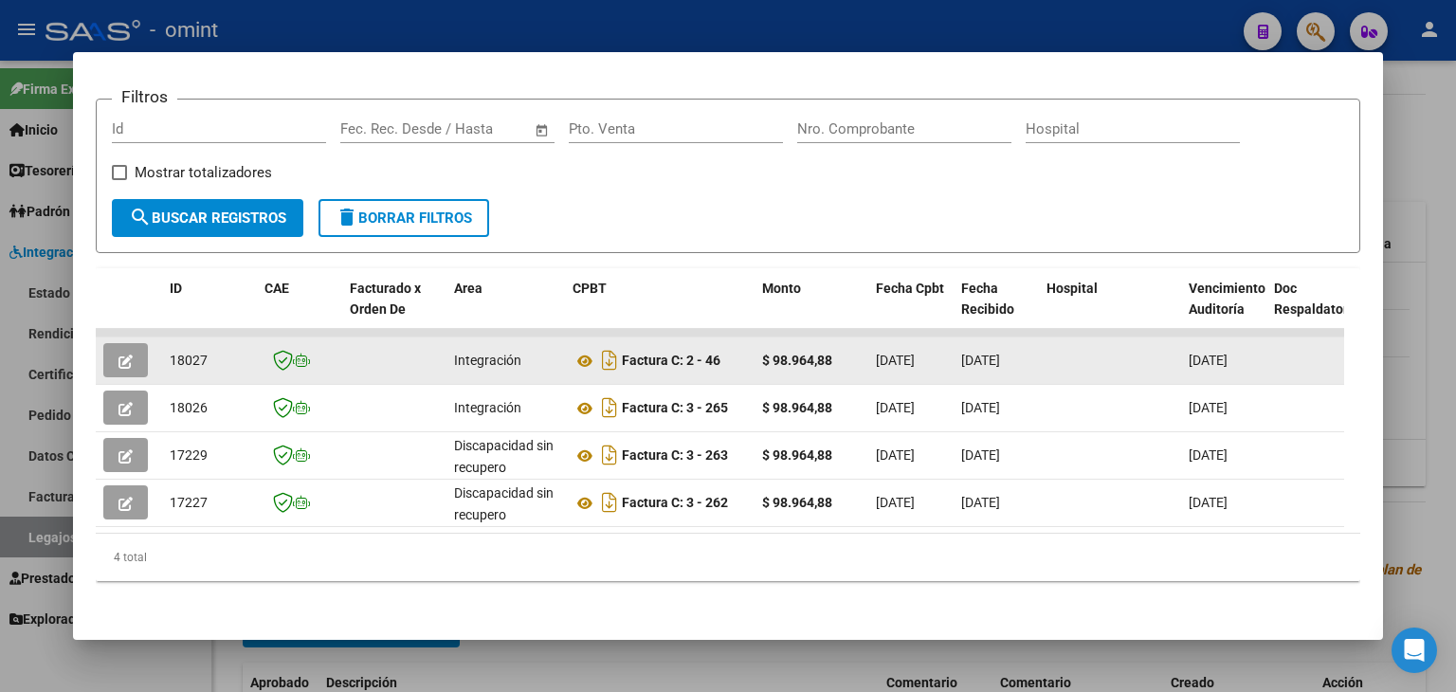
click at [129, 354] on icon "button" at bounding box center [125, 361] width 14 height 14
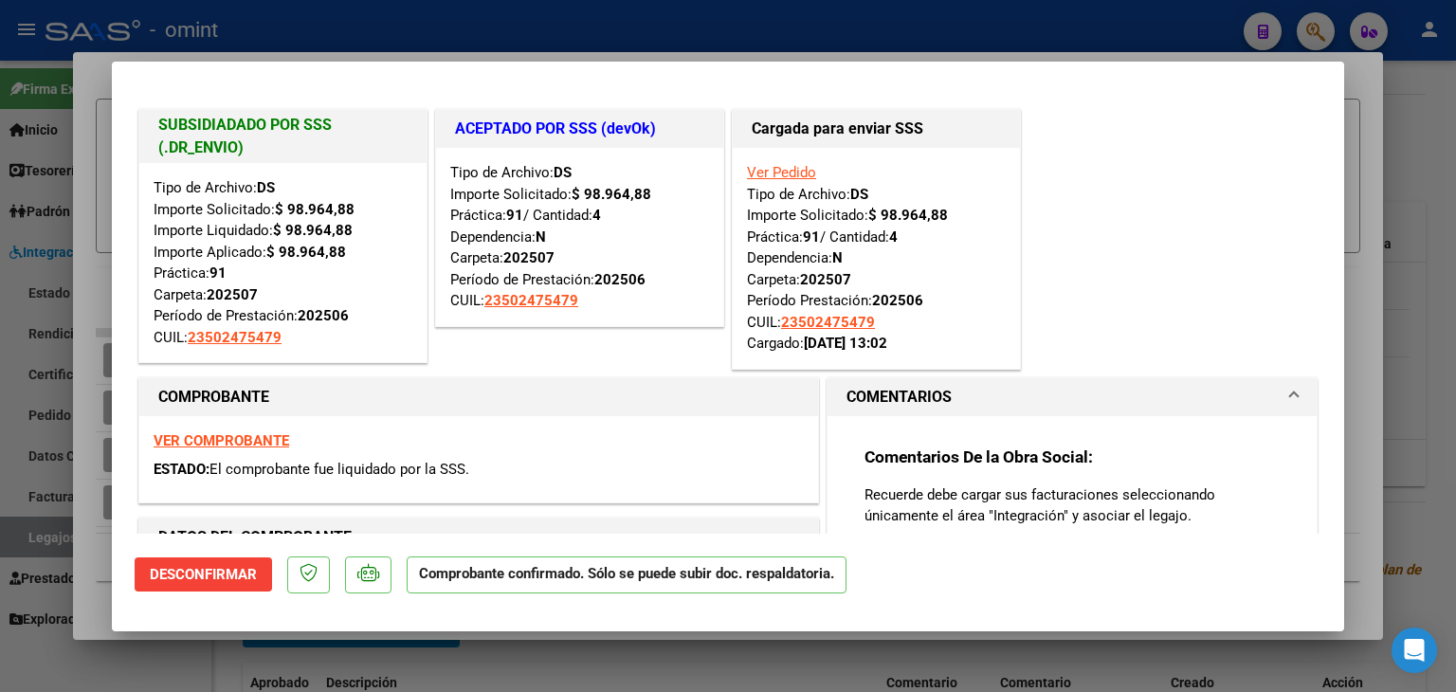
drag, startPoint x: 493, startPoint y: 258, endPoint x: 576, endPoint y: 258, distance: 83.4
click at [576, 258] on div "Tipo de Archivo: DS Importe Solicitado: $ 98.964,88 Práctica: 91 / Cantidad: 4 …" at bounding box center [579, 237] width 259 height 150
type input "$ 0,00"
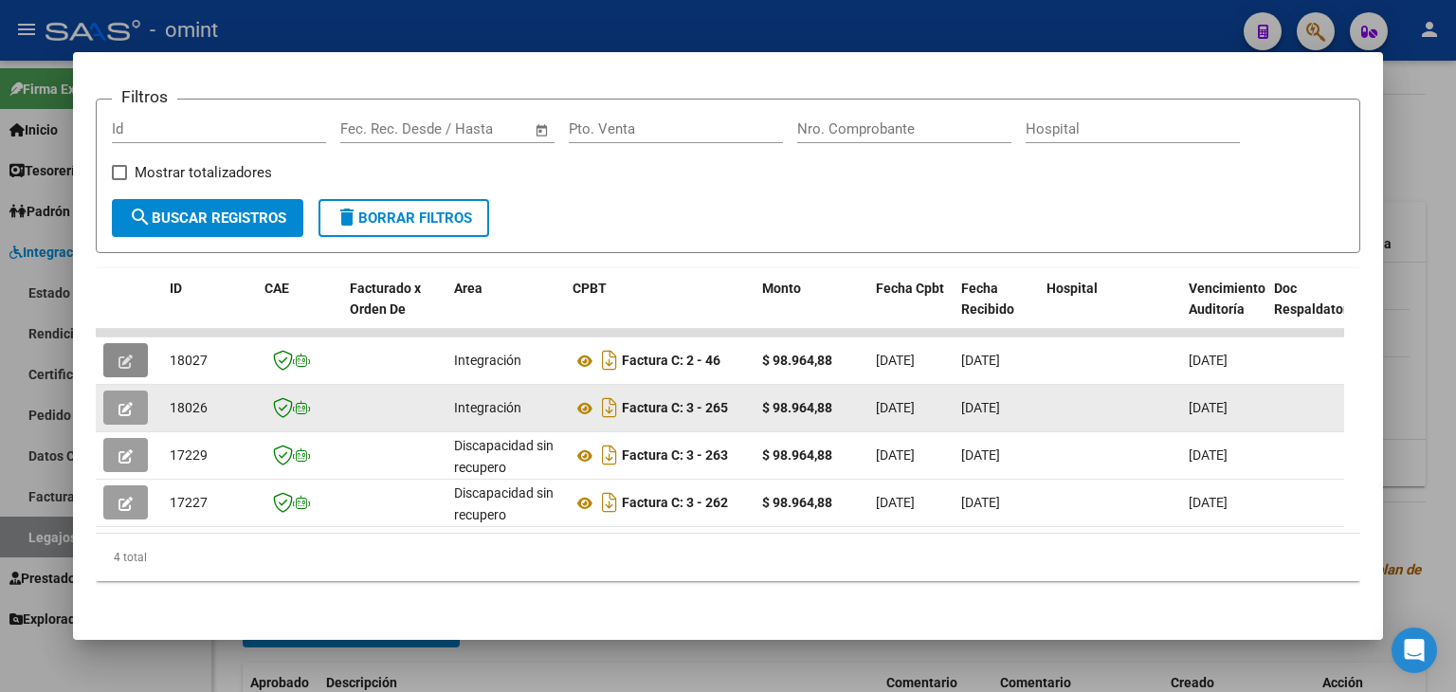
click at [123, 402] on icon "button" at bounding box center [125, 409] width 14 height 14
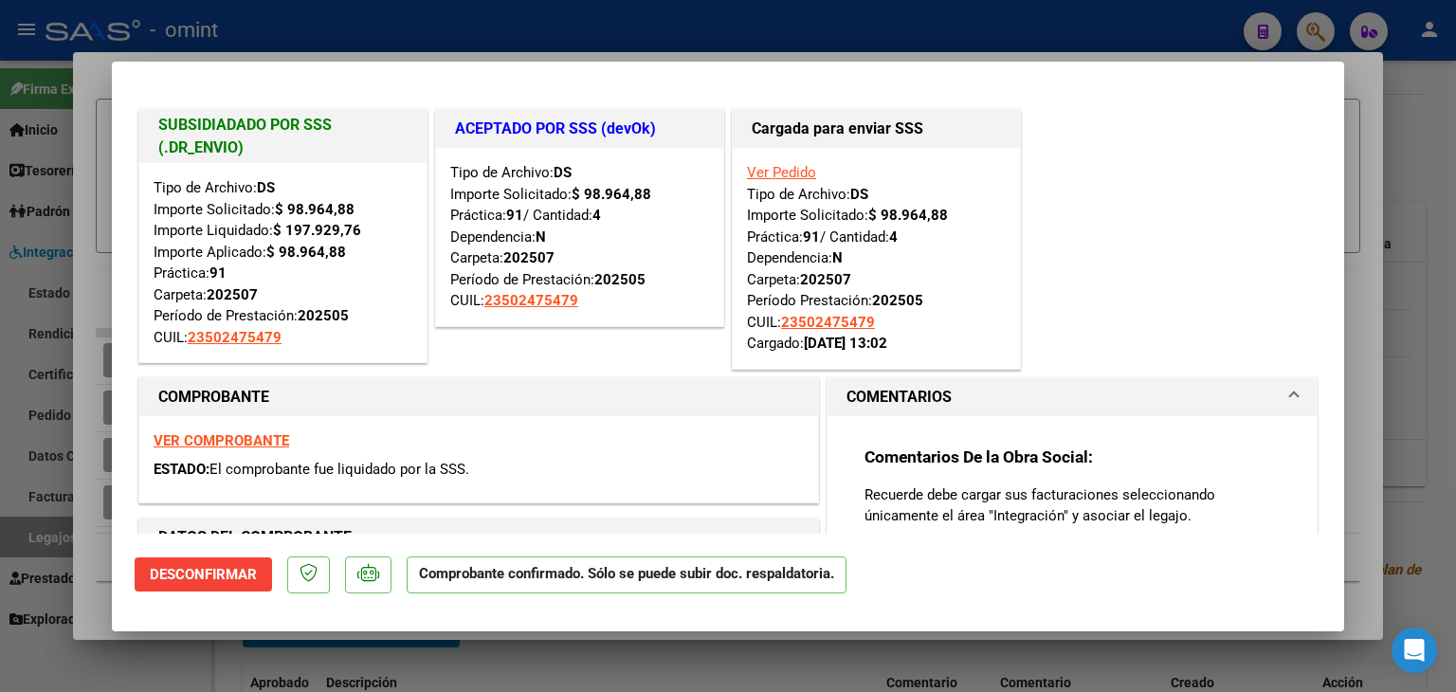
type input "$ 0,00"
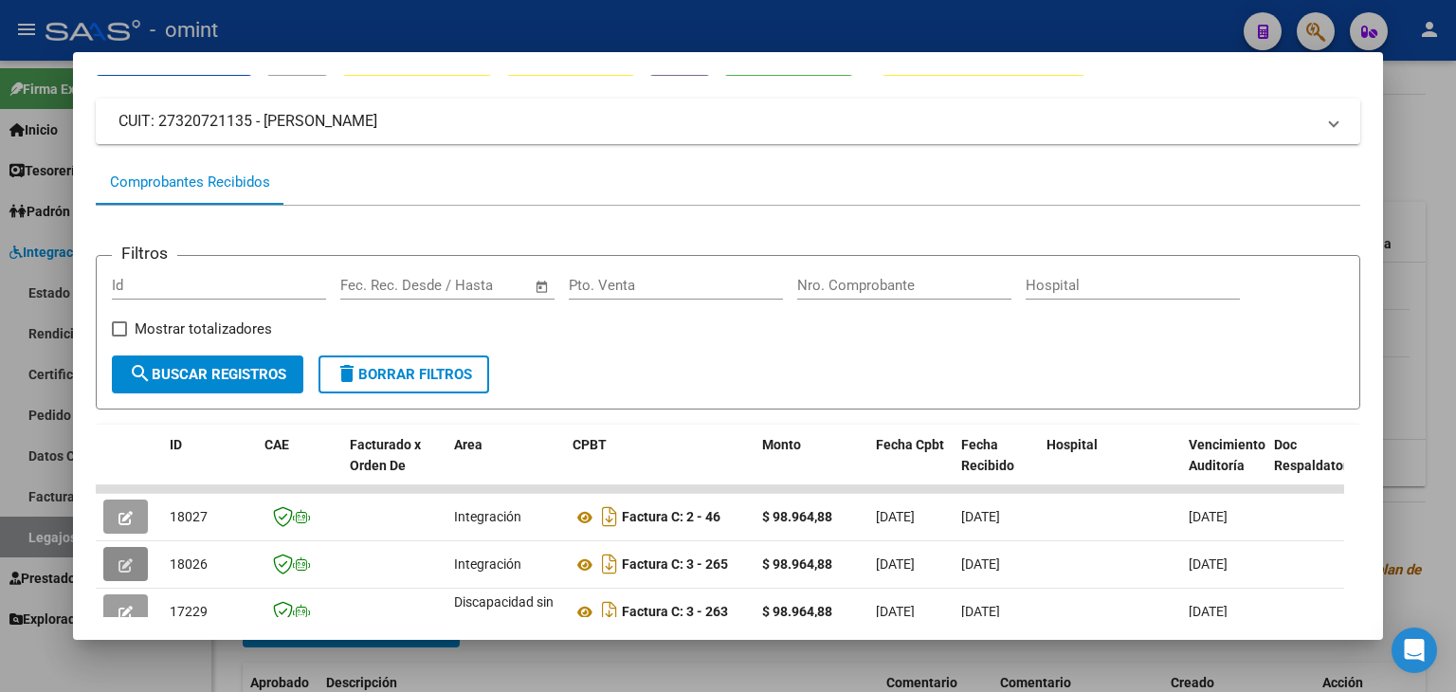
scroll to position [0, 0]
